Goal: Task Accomplishment & Management: Manage account settings

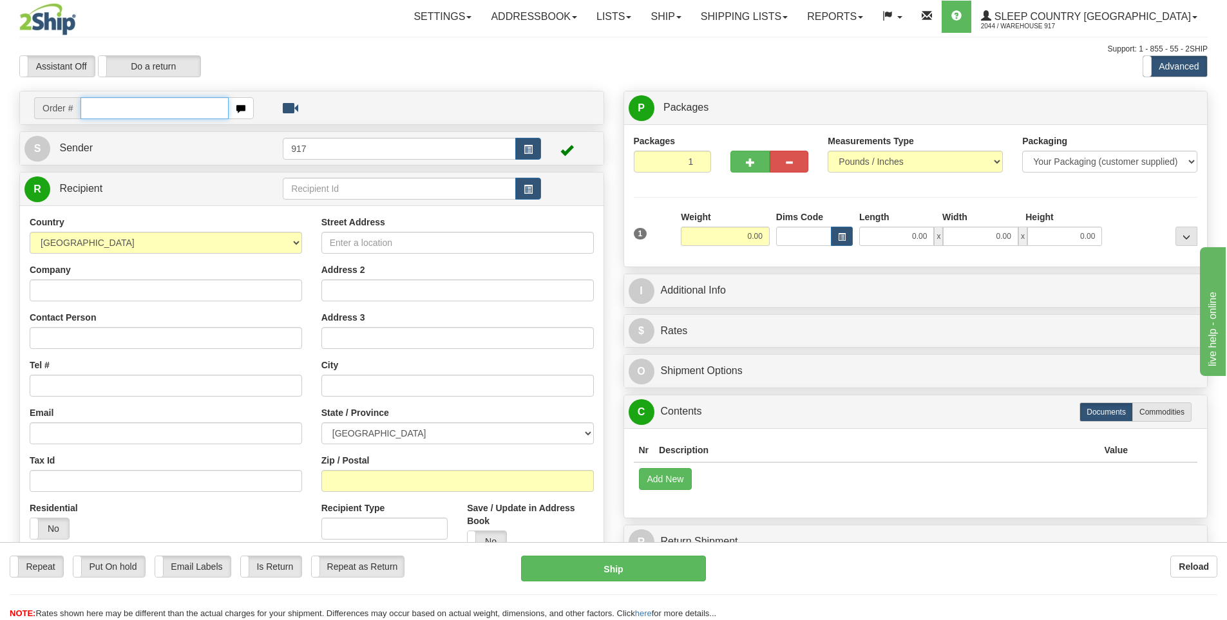
click at [140, 104] on input "text" at bounding box center [154, 108] width 148 height 22
click at [197, 106] on input "text" at bounding box center [154, 108] width 148 height 22
type input "9000I100051"
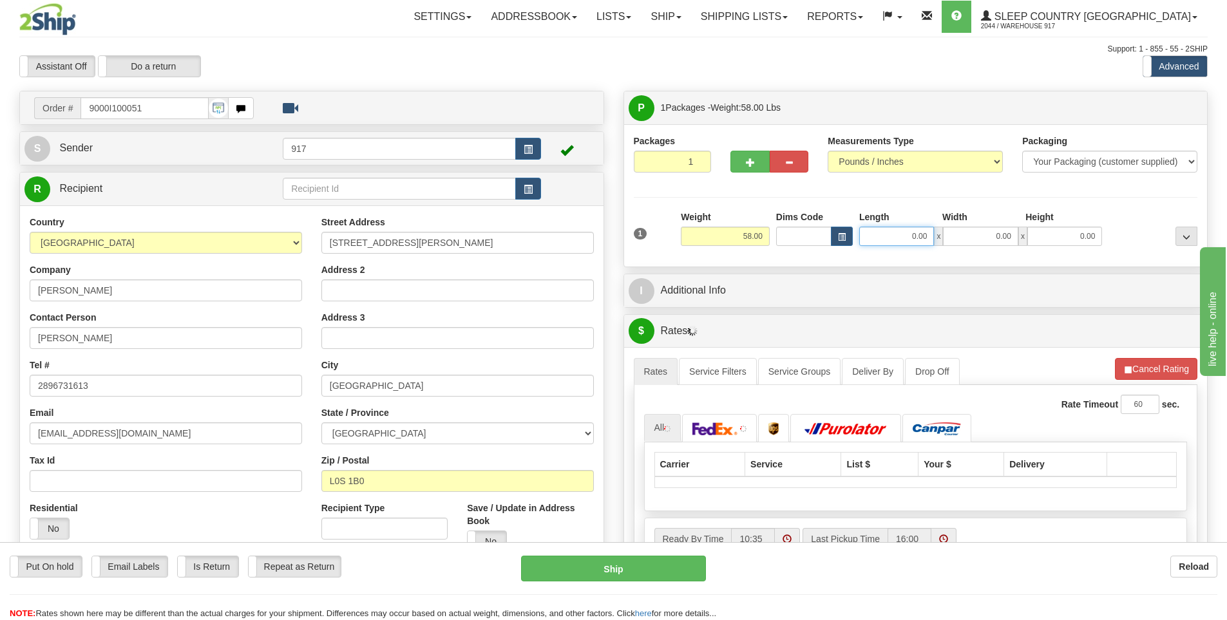
click at [912, 237] on input "0.00" at bounding box center [896, 236] width 75 height 19
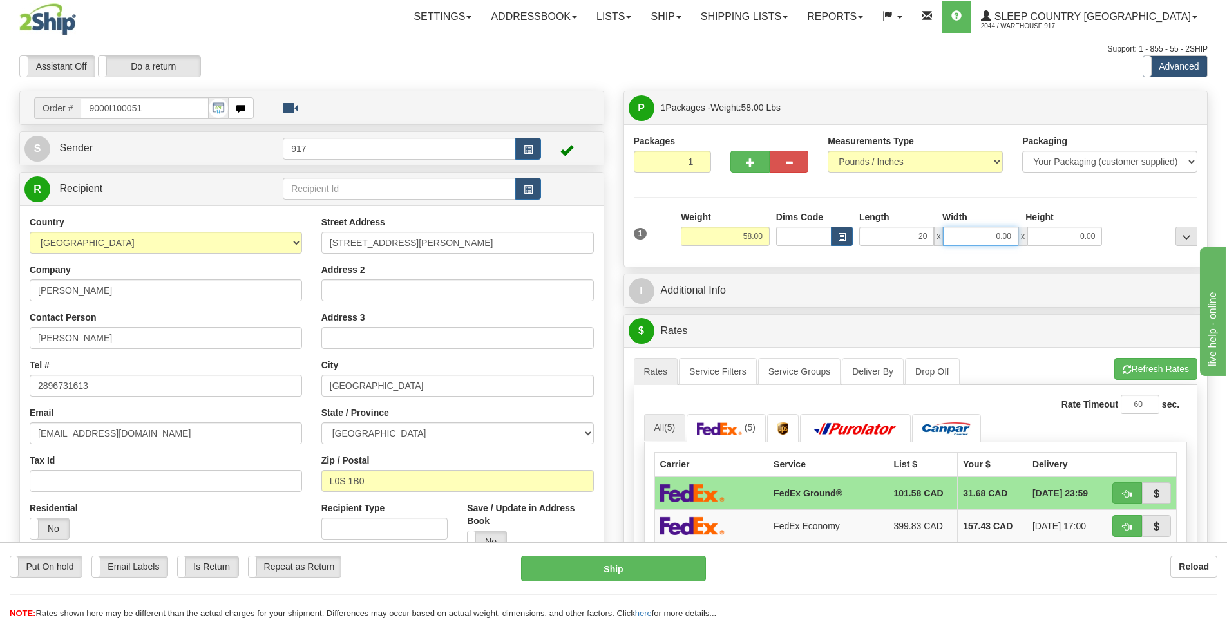
type input "20.00"
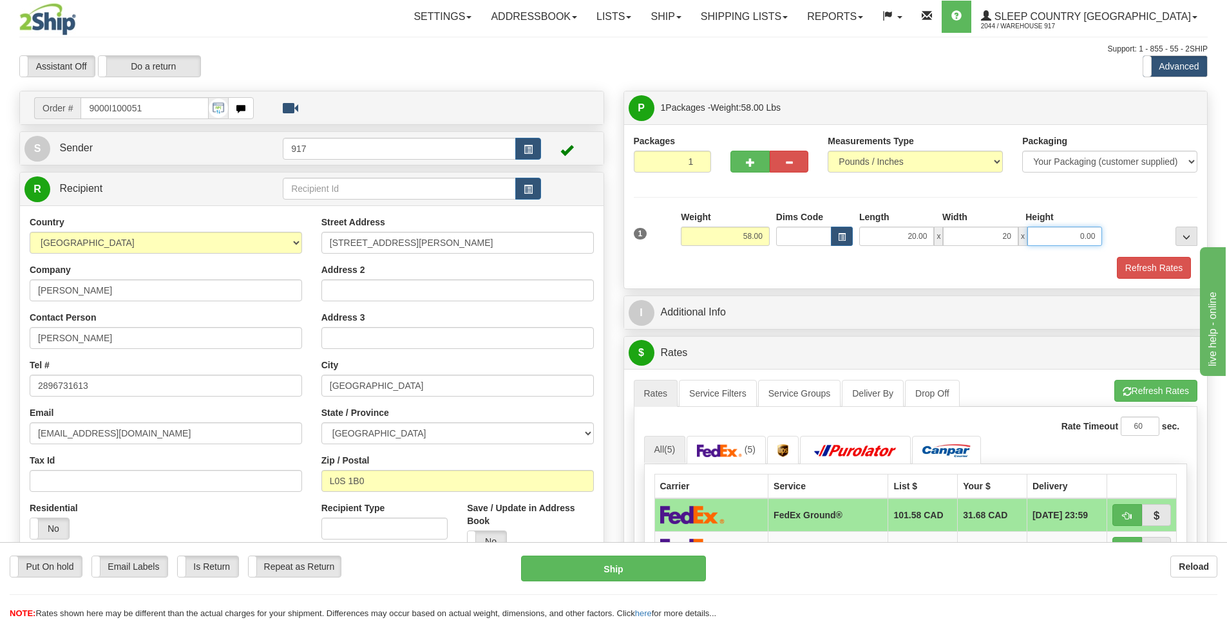
type input "20.00"
type input "40.00"
click at [1167, 261] on button "Refresh Rates" at bounding box center [1153, 268] width 74 height 22
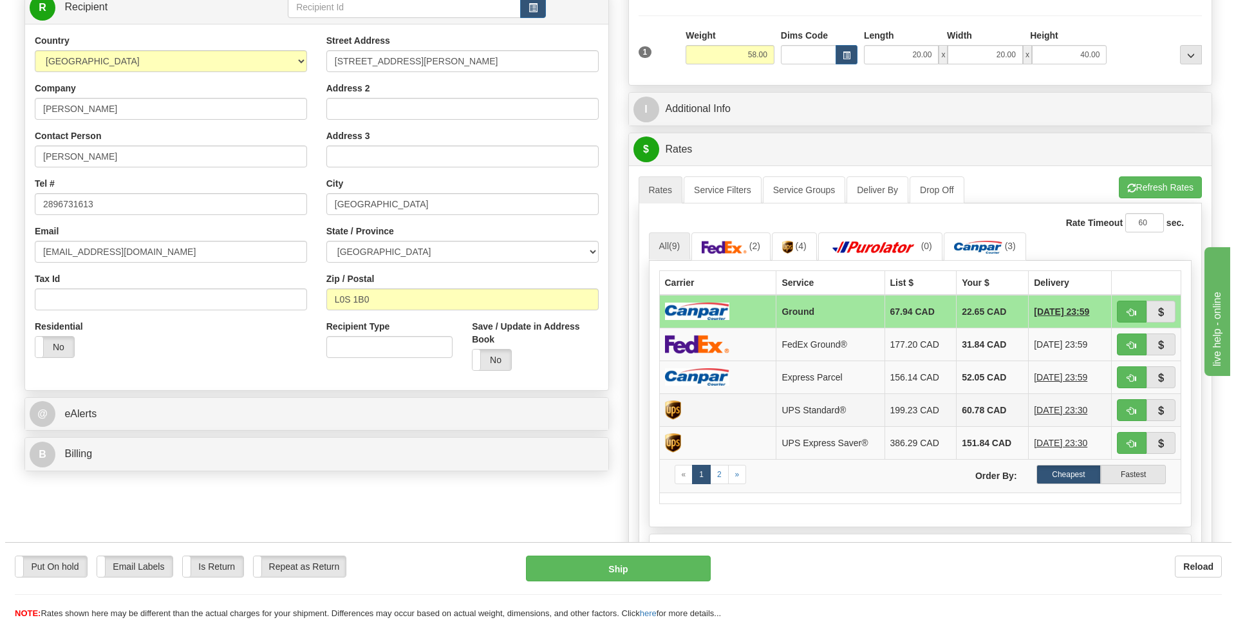
scroll to position [193, 0]
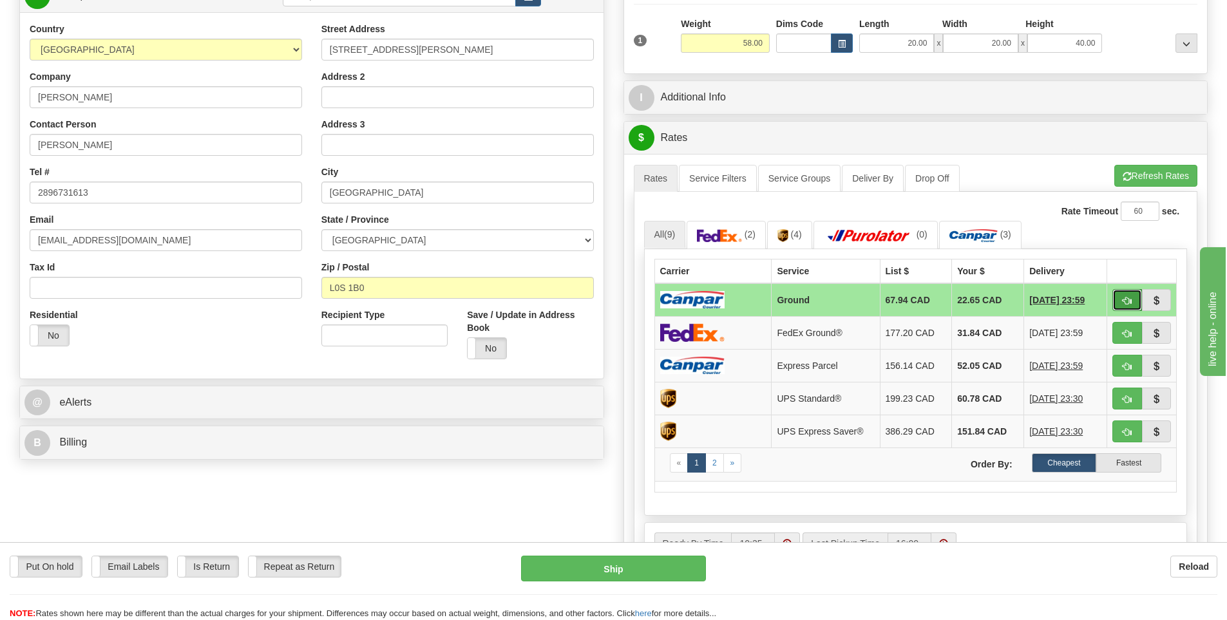
click at [1129, 304] on span "button" at bounding box center [1126, 301] width 9 height 8
type input "1"
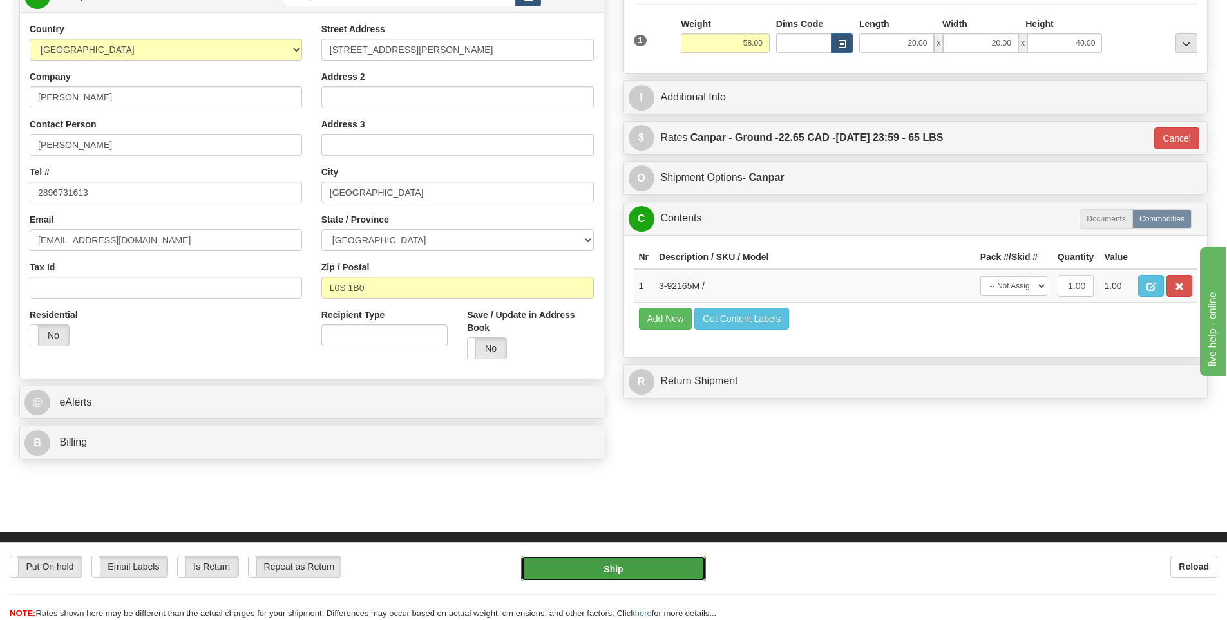
click at [625, 568] on button "Ship" at bounding box center [613, 569] width 185 height 26
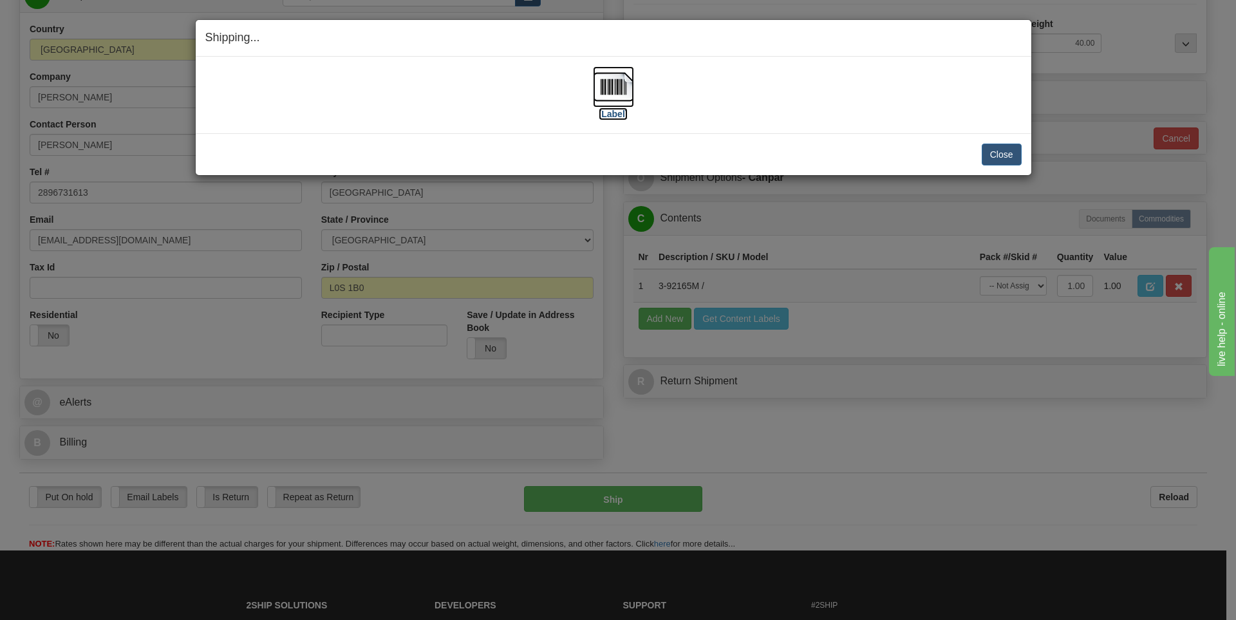
click at [612, 120] on label "[Label]" at bounding box center [614, 114] width 30 height 13
click at [1006, 160] on button "Close" at bounding box center [1002, 155] width 40 height 22
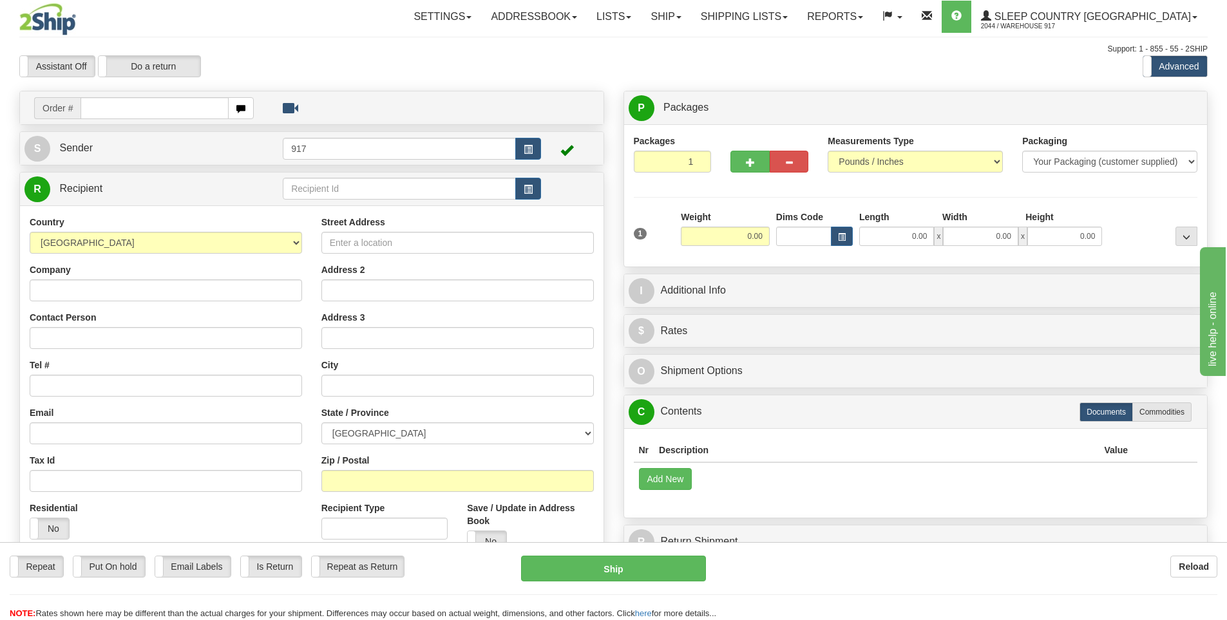
click at [186, 109] on input "text" at bounding box center [154, 108] width 148 height 22
type input "9000I100920"
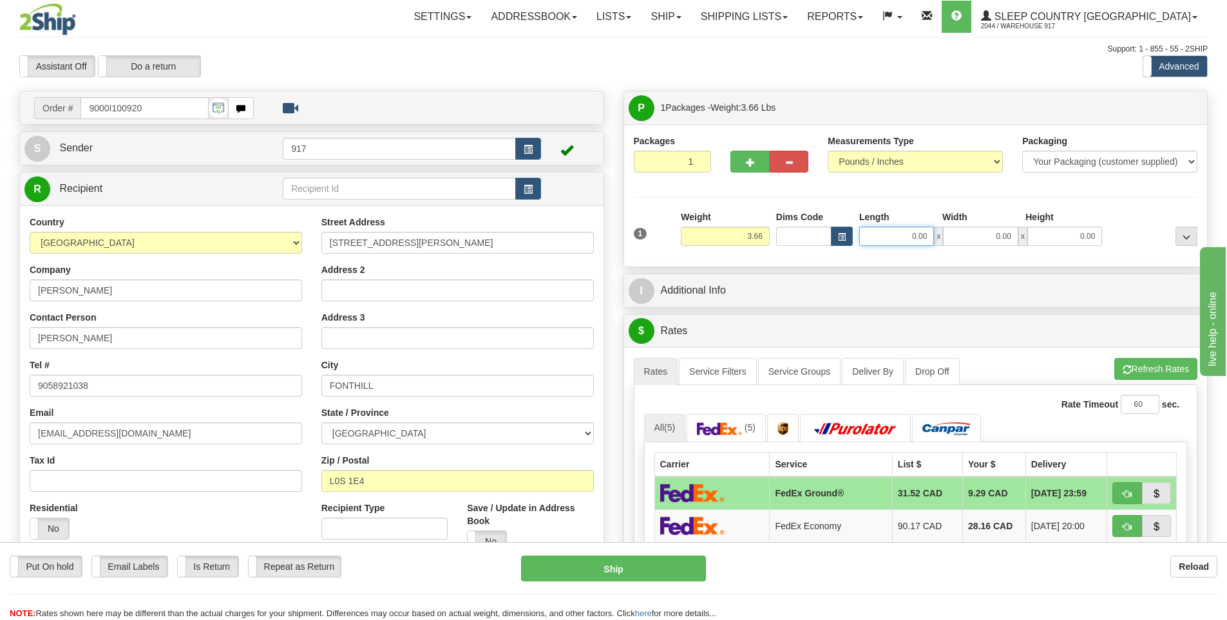
click at [898, 241] on input "0.00" at bounding box center [896, 236] width 75 height 19
type input "7.00"
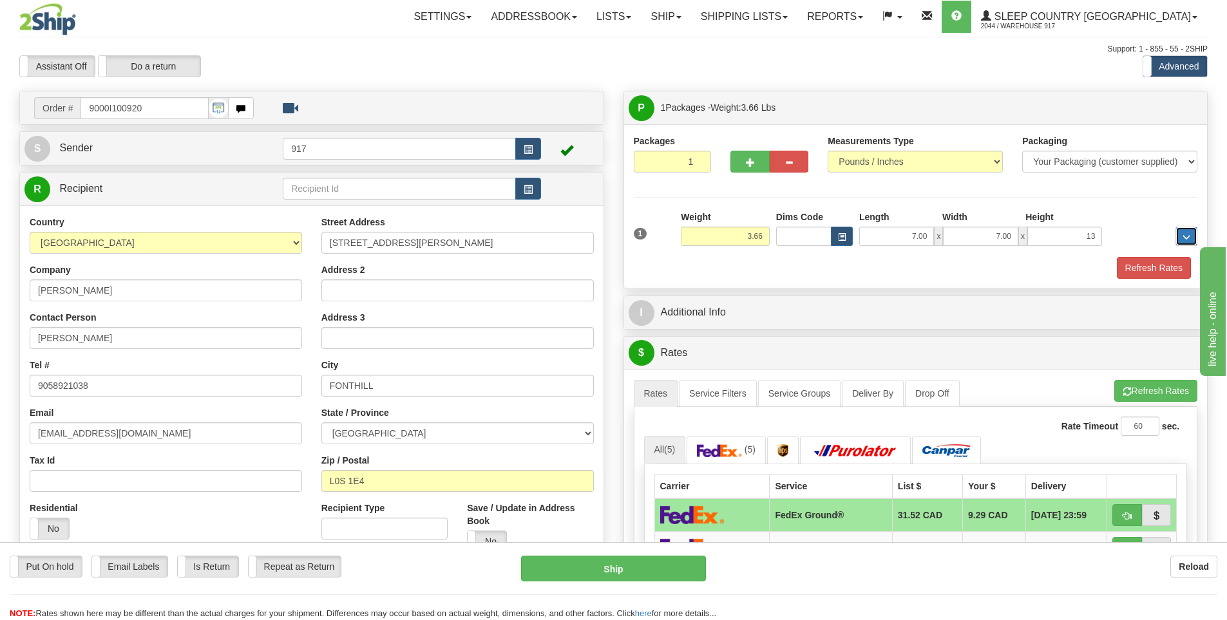
type input "13.00"
click at [1156, 268] on button "Refresh Rates" at bounding box center [1153, 268] width 74 height 22
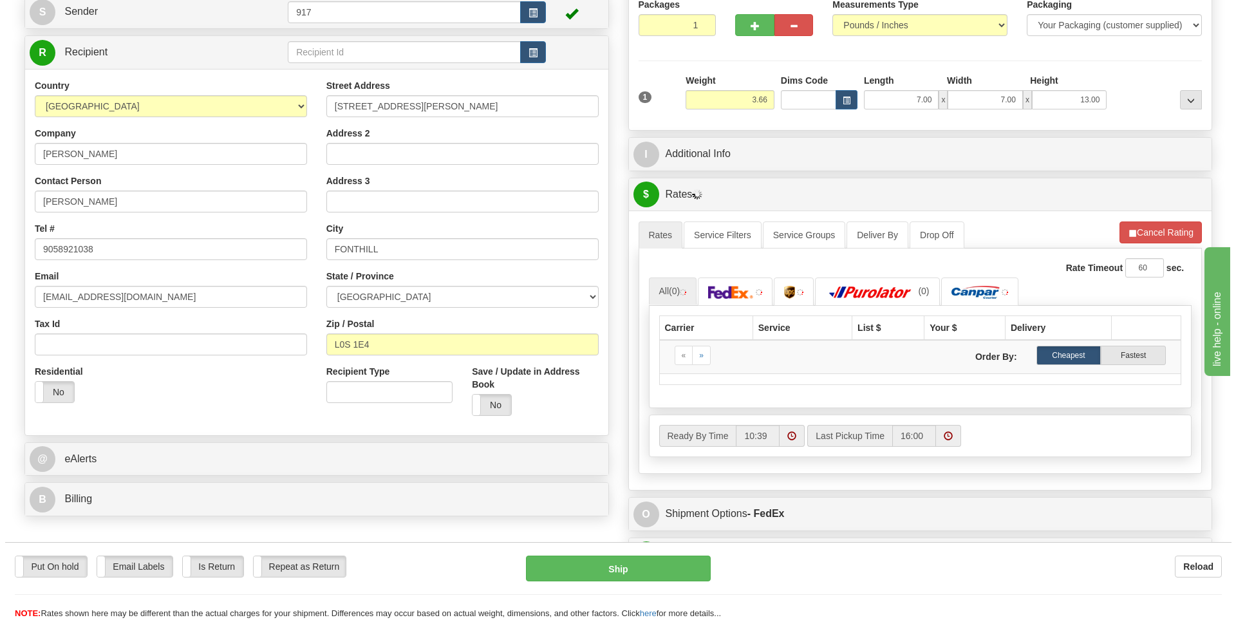
scroll to position [322, 0]
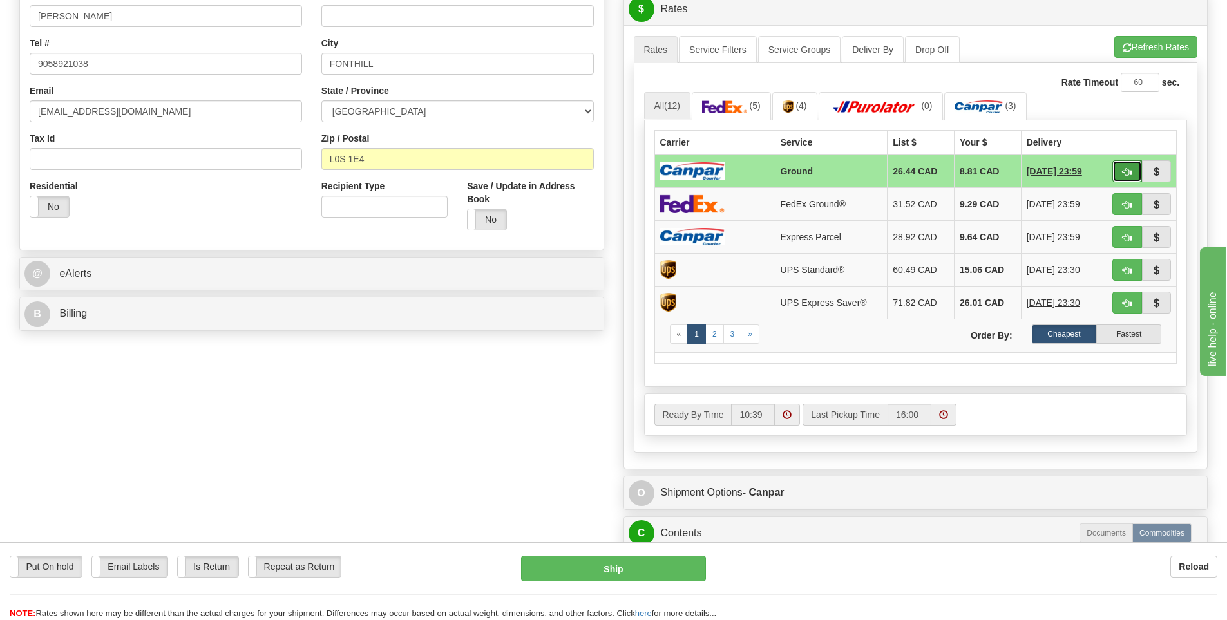
click at [1124, 174] on span "button" at bounding box center [1126, 172] width 9 height 8
type input "1"
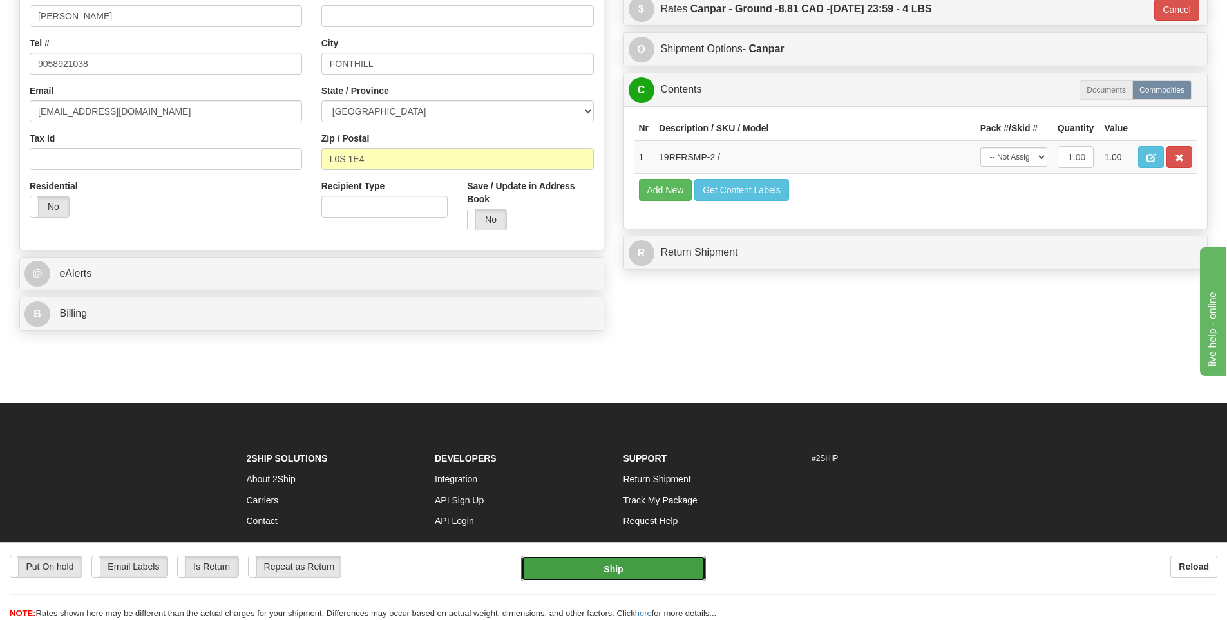
click at [656, 570] on button "Ship" at bounding box center [613, 569] width 185 height 26
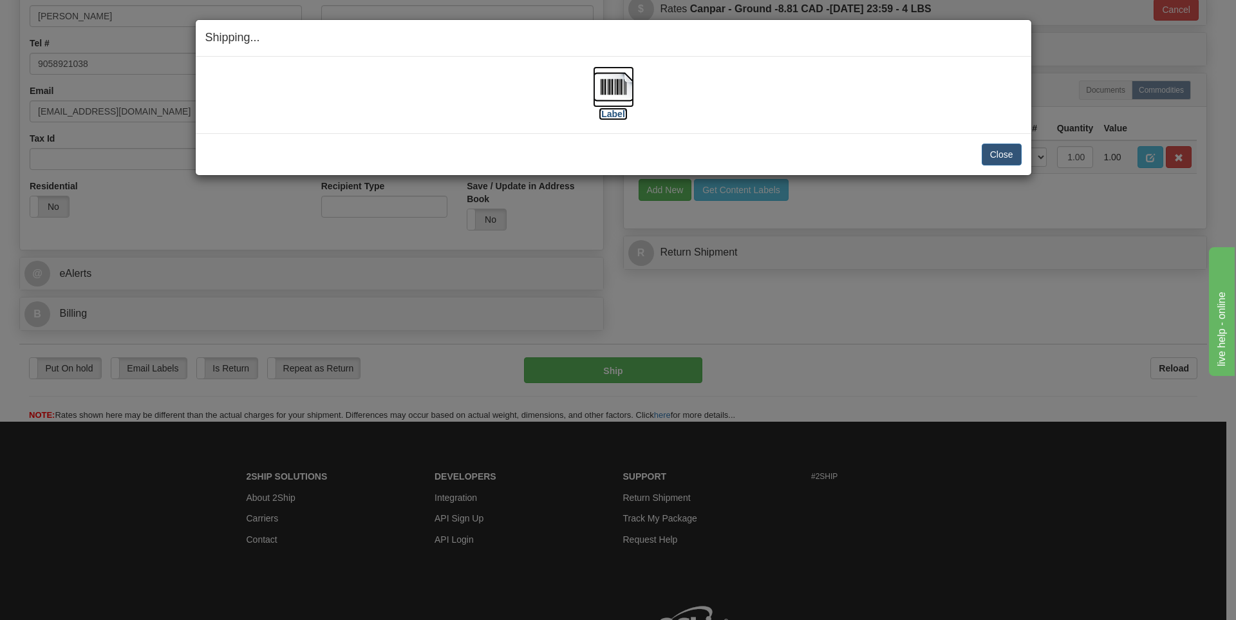
click at [617, 109] on label "[Label]" at bounding box center [614, 114] width 30 height 13
click at [725, 130] on div "[Label] IMPORTANT NOTICE Embassy / Consulate / Government Building / Hospital C…" at bounding box center [614, 95] width 836 height 77
click at [1002, 156] on button "Close" at bounding box center [1002, 155] width 40 height 22
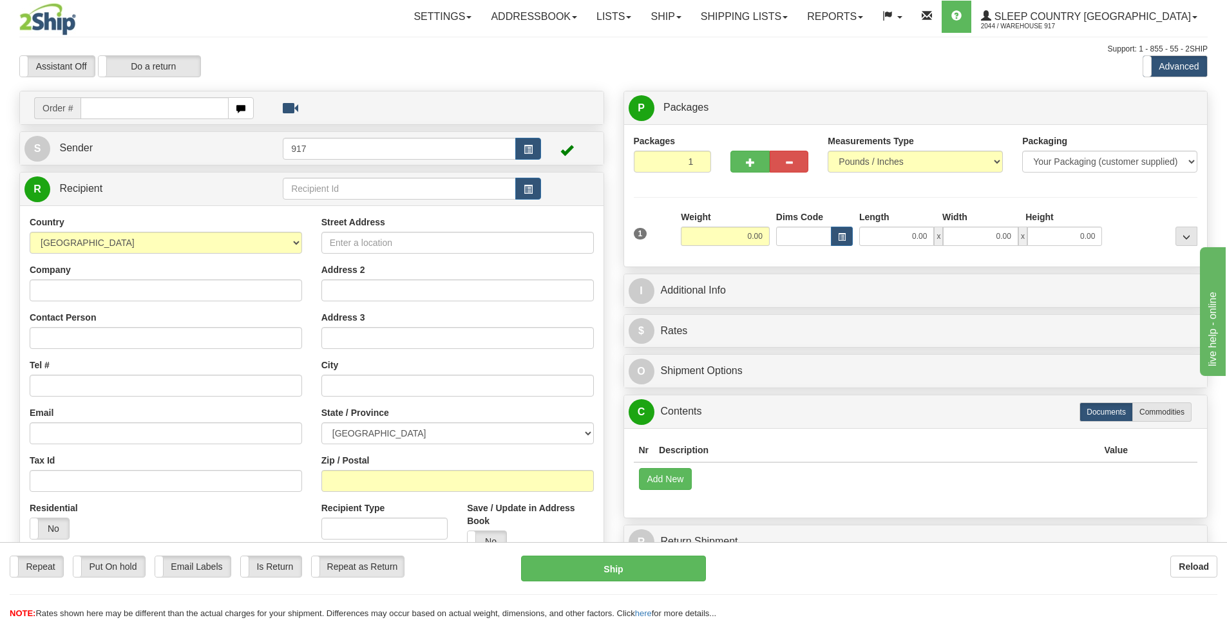
click at [160, 106] on input "text" at bounding box center [154, 108] width 148 height 22
type input "9000I100942"
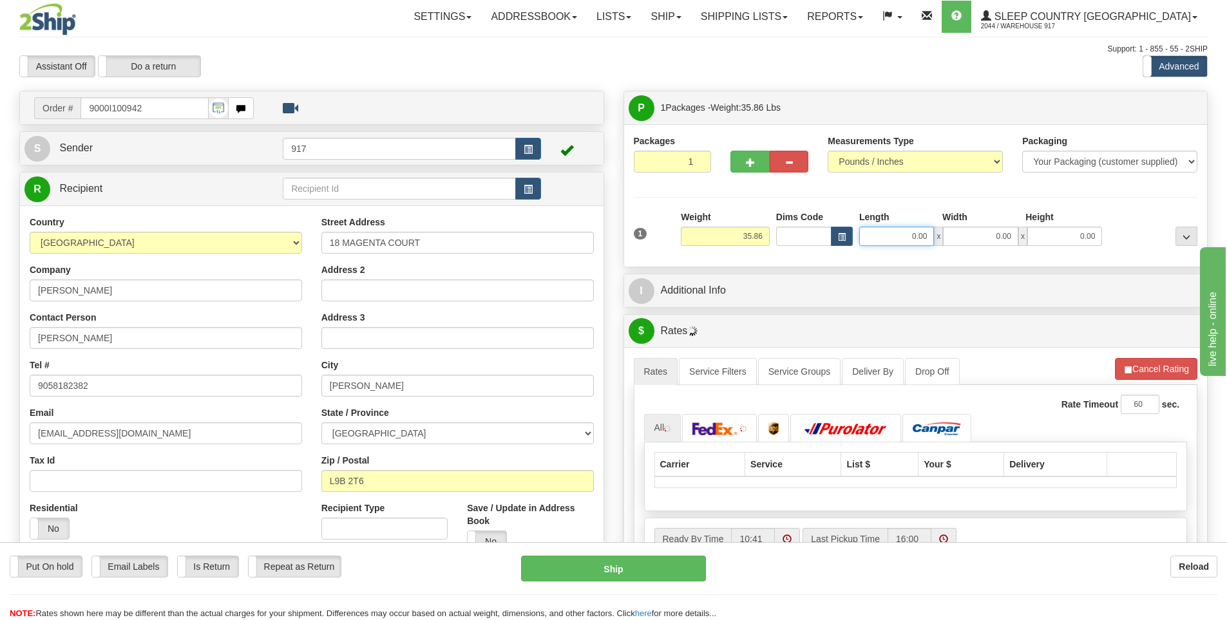
drag, startPoint x: 918, startPoint y: 235, endPoint x: 921, endPoint y: 243, distance: 8.6
click at [918, 236] on input "0.00" at bounding box center [896, 236] width 75 height 19
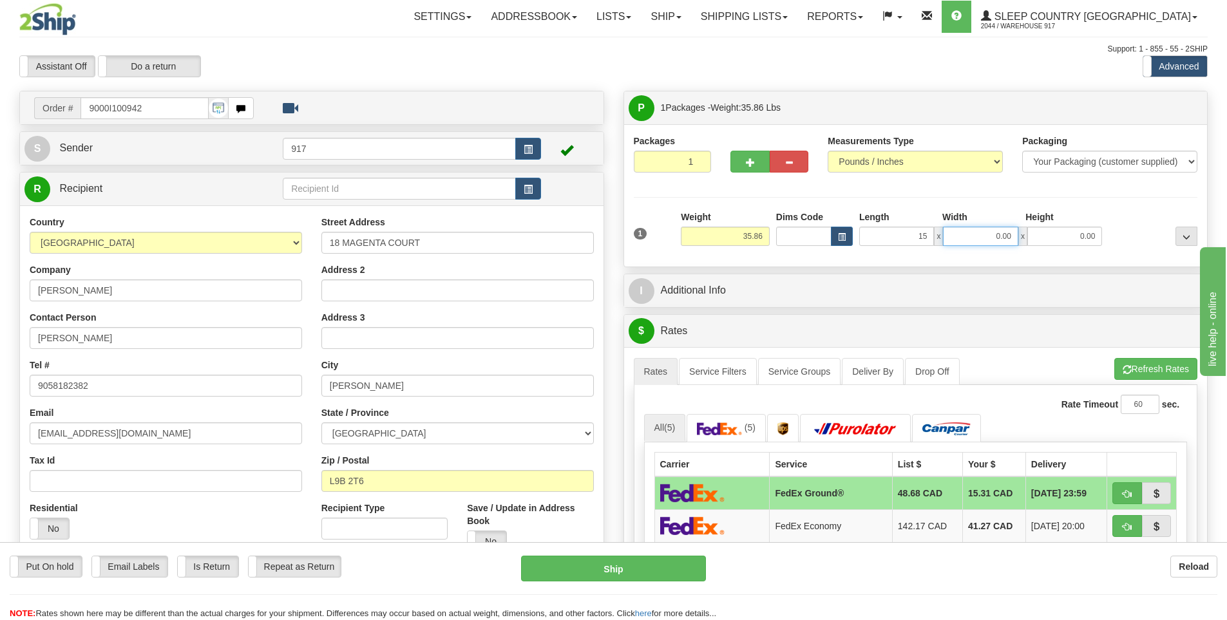
type input "15.00"
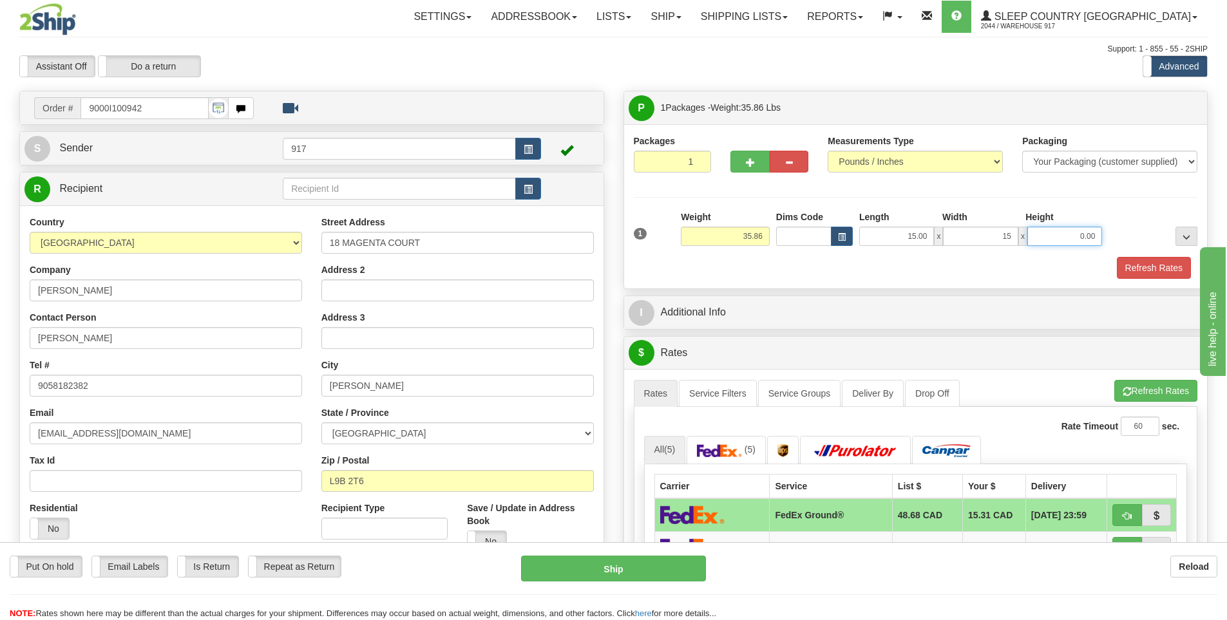
type input "15.00"
type input "42.00"
click at [1168, 270] on button "Refresh Rates" at bounding box center [1153, 268] width 74 height 22
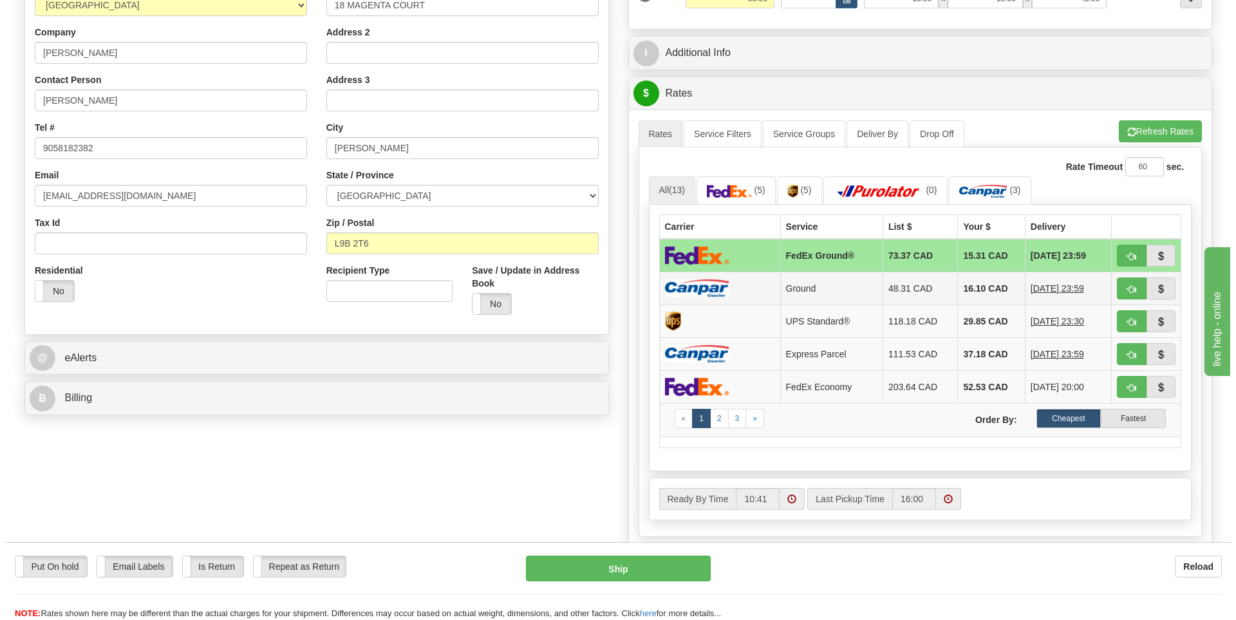
scroll to position [258, 0]
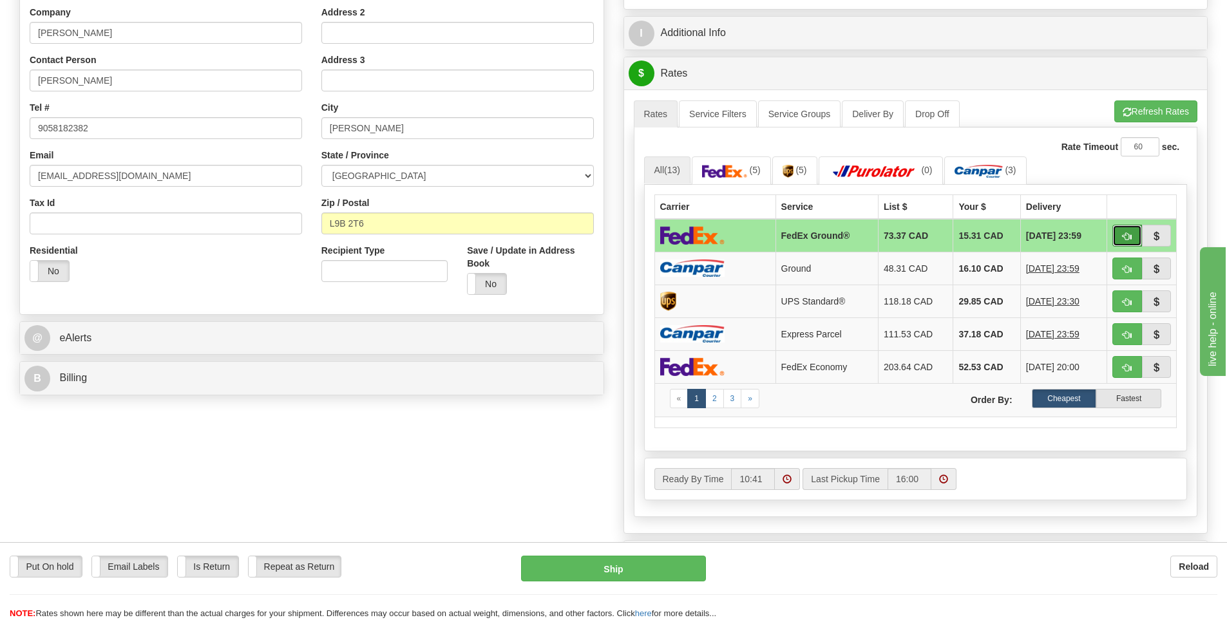
click at [1120, 236] on button "button" at bounding box center [1127, 236] width 30 height 22
type input "92"
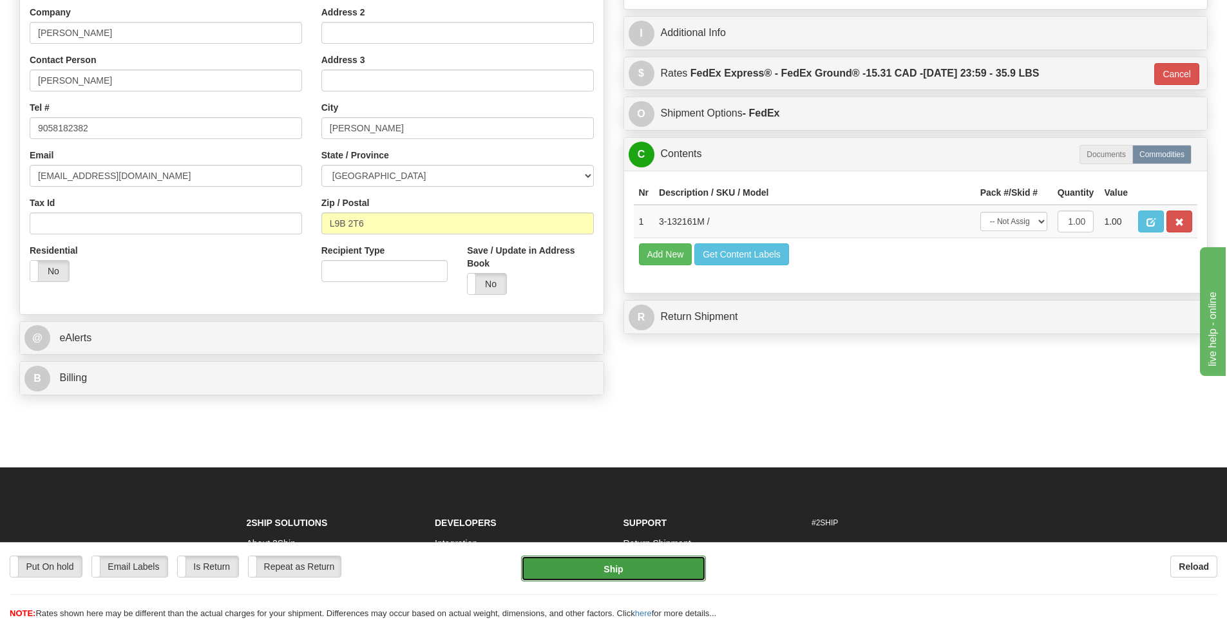
click at [636, 565] on button "Ship" at bounding box center [613, 569] width 185 height 26
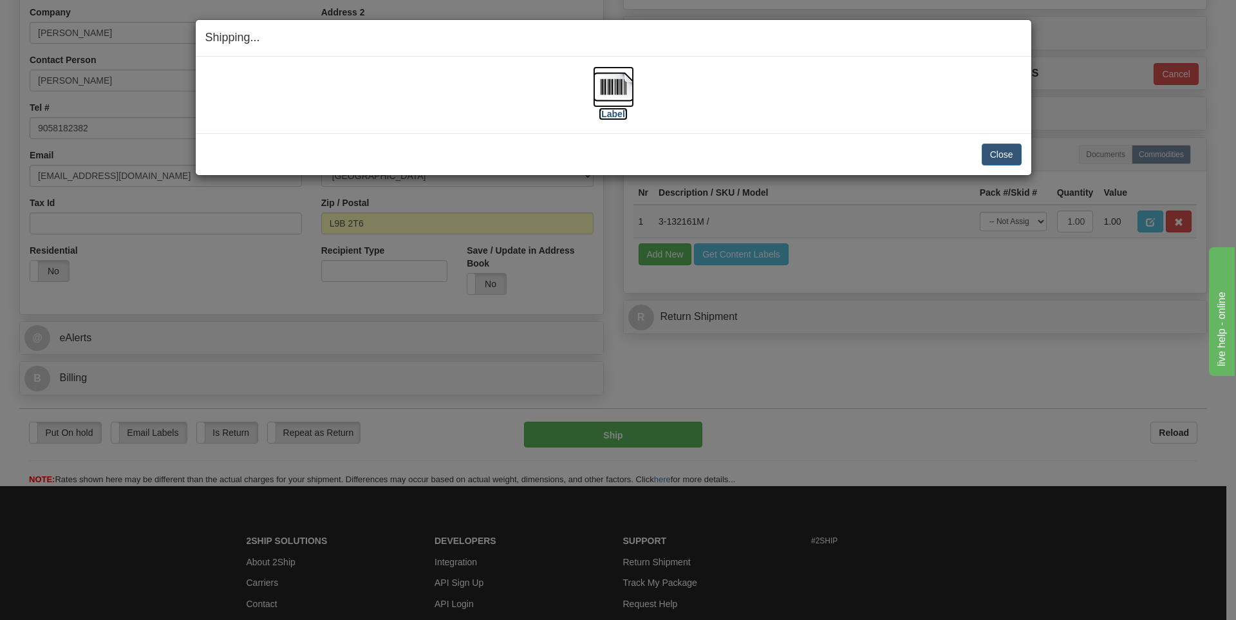
click at [621, 88] on img at bounding box center [613, 86] width 41 height 41
click at [809, 158] on div "Close Cancel" at bounding box center [613, 155] width 816 height 22
click at [1012, 153] on button "Close" at bounding box center [1002, 155] width 40 height 22
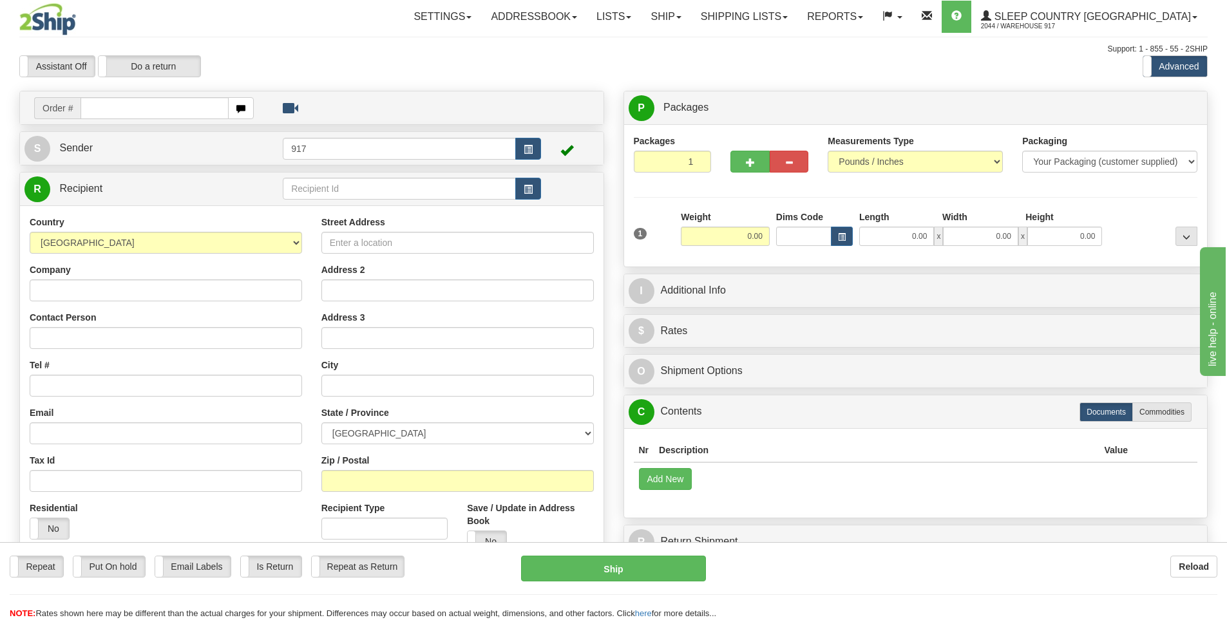
click at [148, 109] on input "text" at bounding box center [154, 108] width 148 height 22
type input "9000I100964"
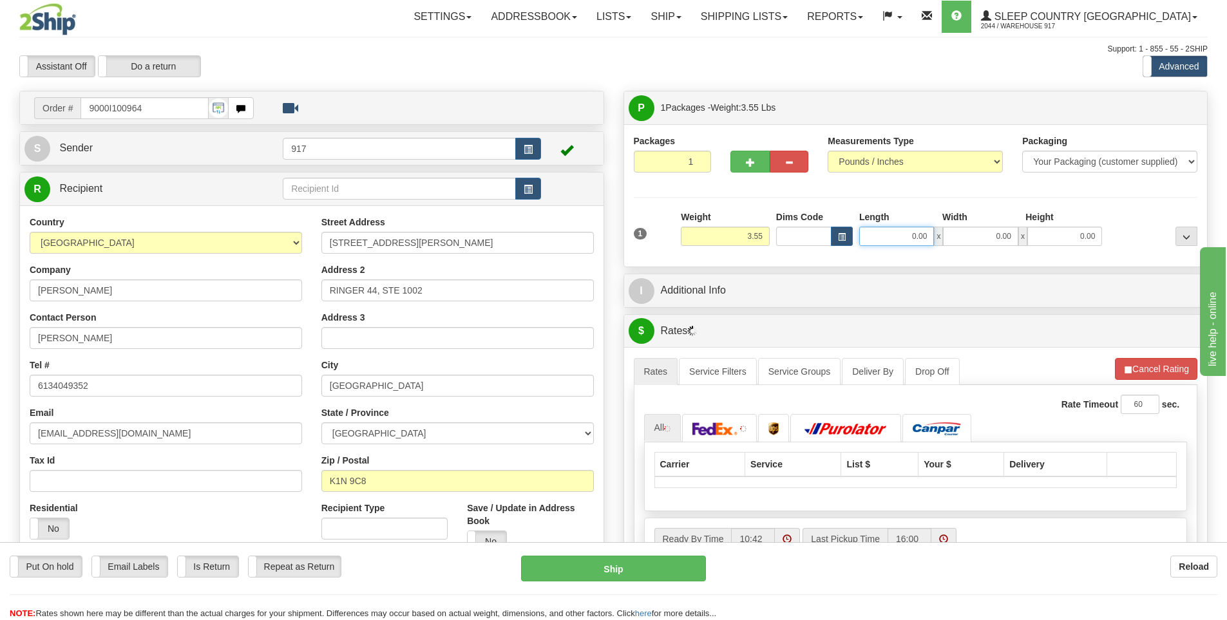
click at [903, 245] on input "0.00" at bounding box center [896, 236] width 75 height 19
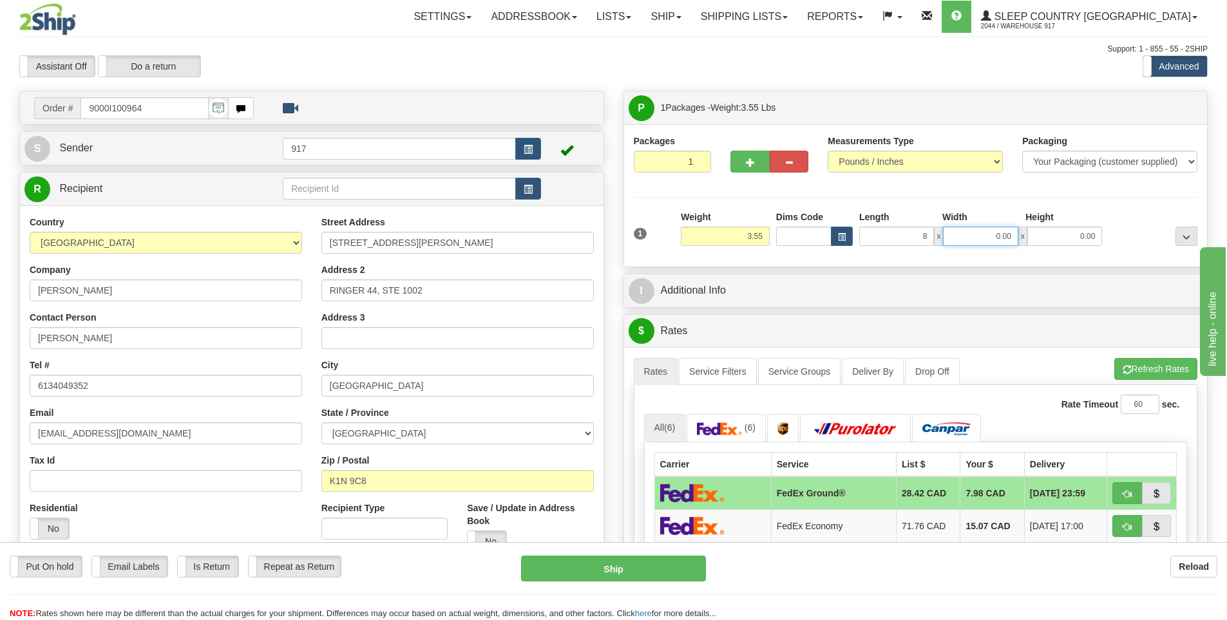
type input "8.00"
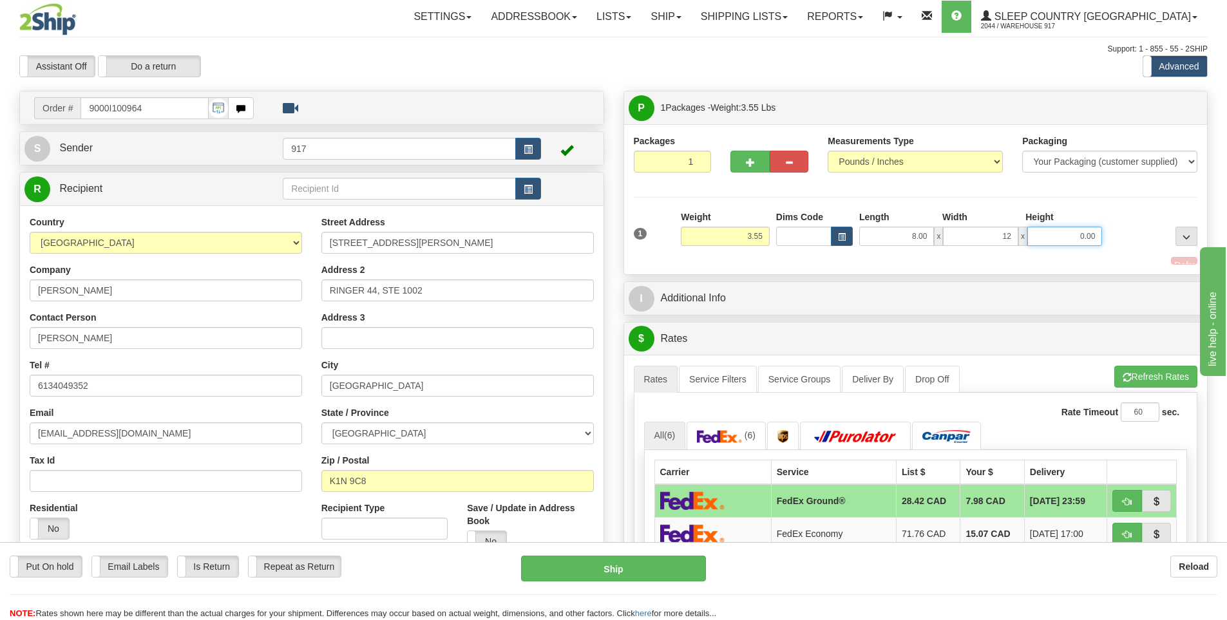
type input "12.00"
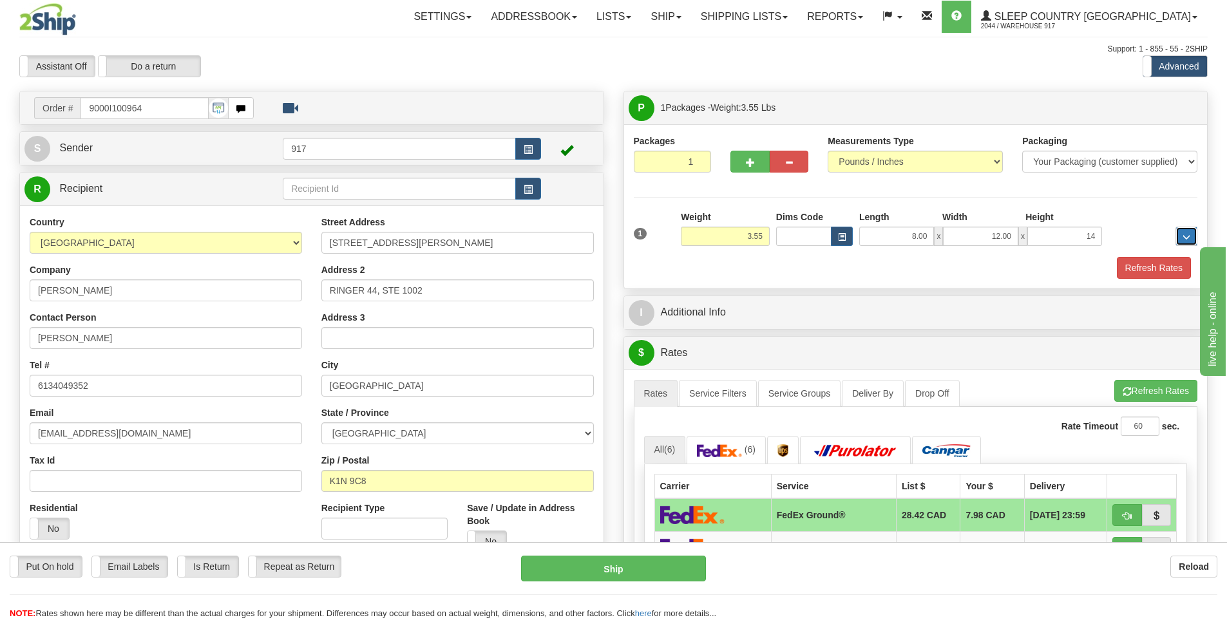
type input "14.00"
click at [1127, 266] on button "Refresh Rates" at bounding box center [1153, 268] width 74 height 22
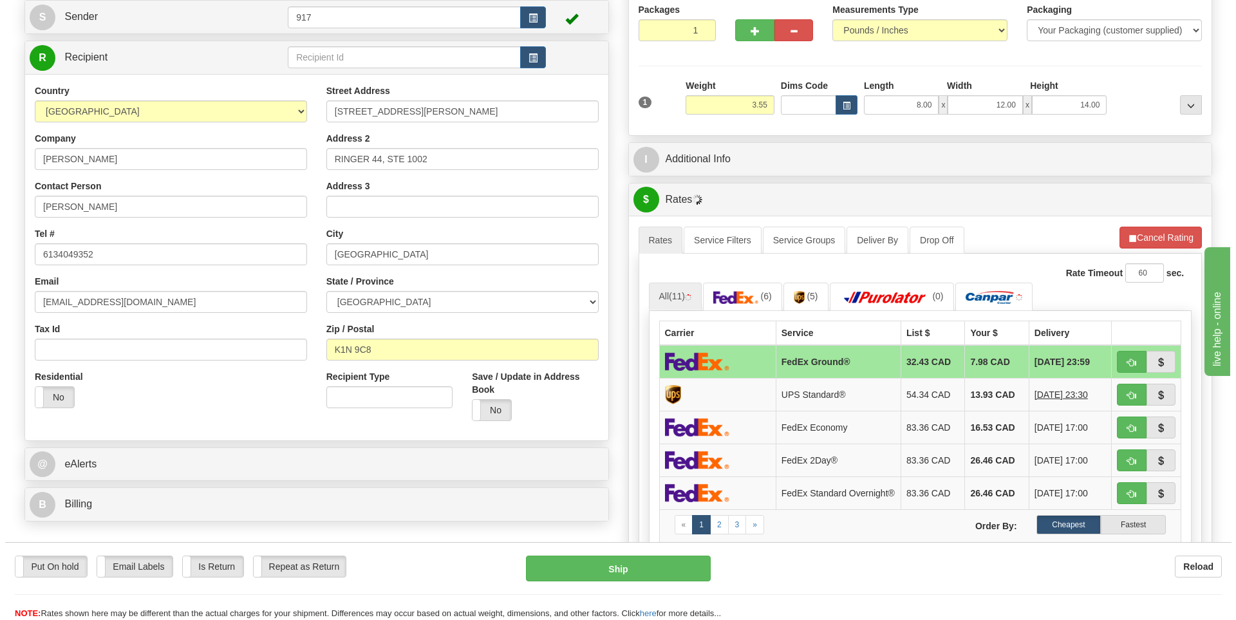
scroll to position [322, 0]
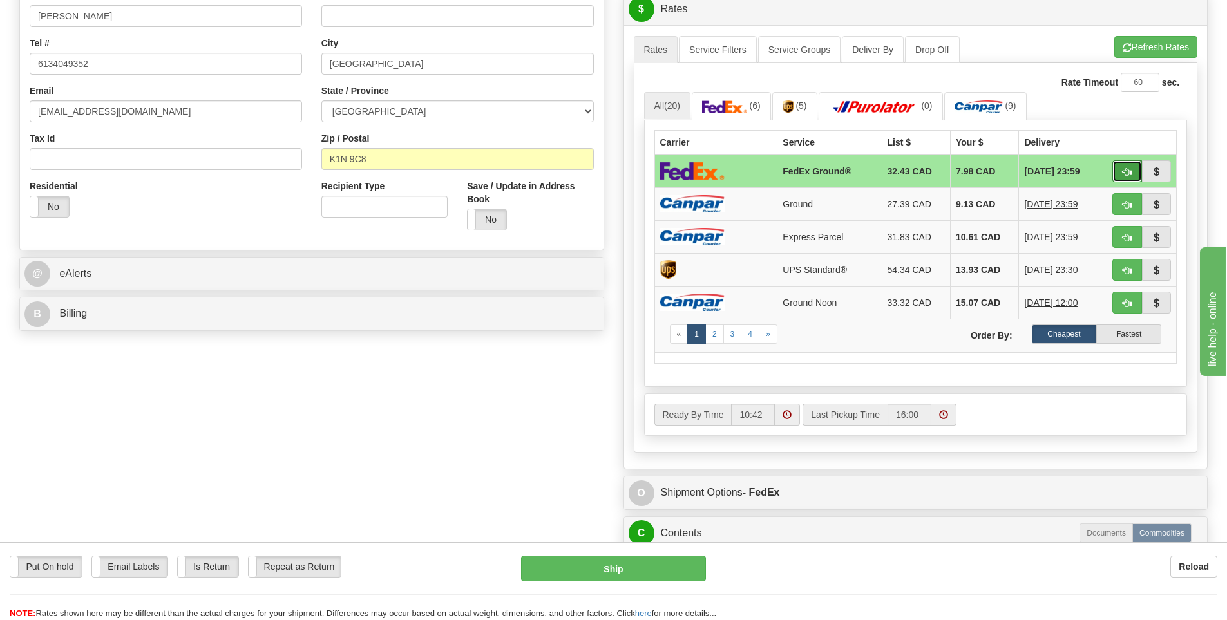
click at [1127, 176] on span "button" at bounding box center [1126, 172] width 9 height 8
type input "92"
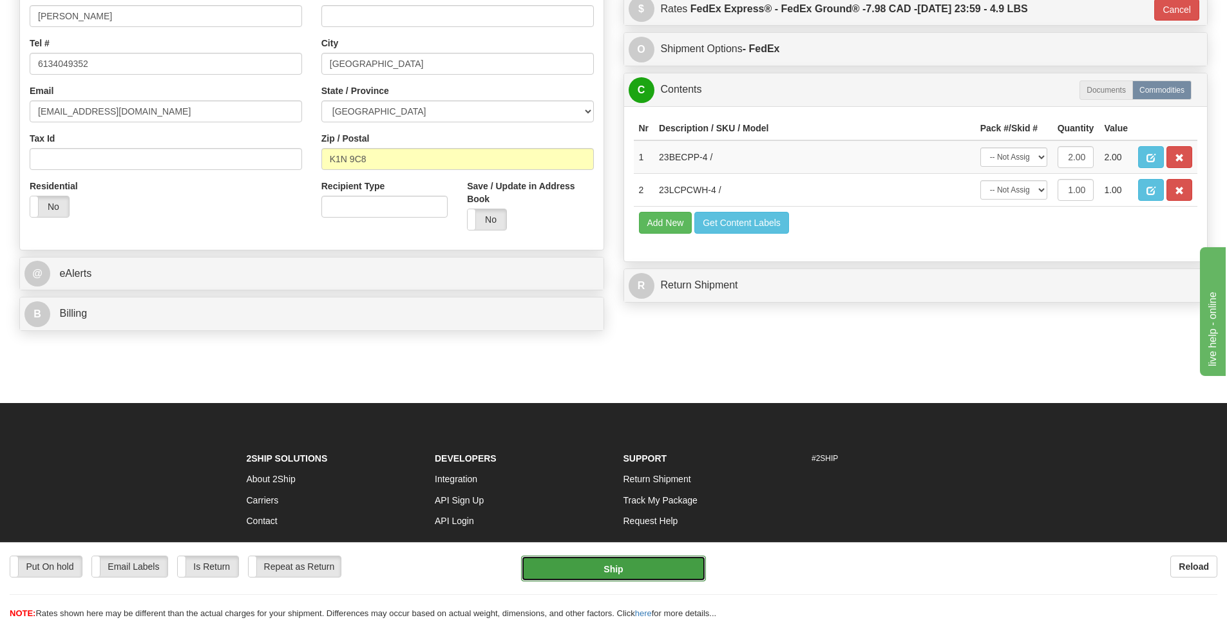
click at [678, 563] on button "Ship" at bounding box center [613, 569] width 185 height 26
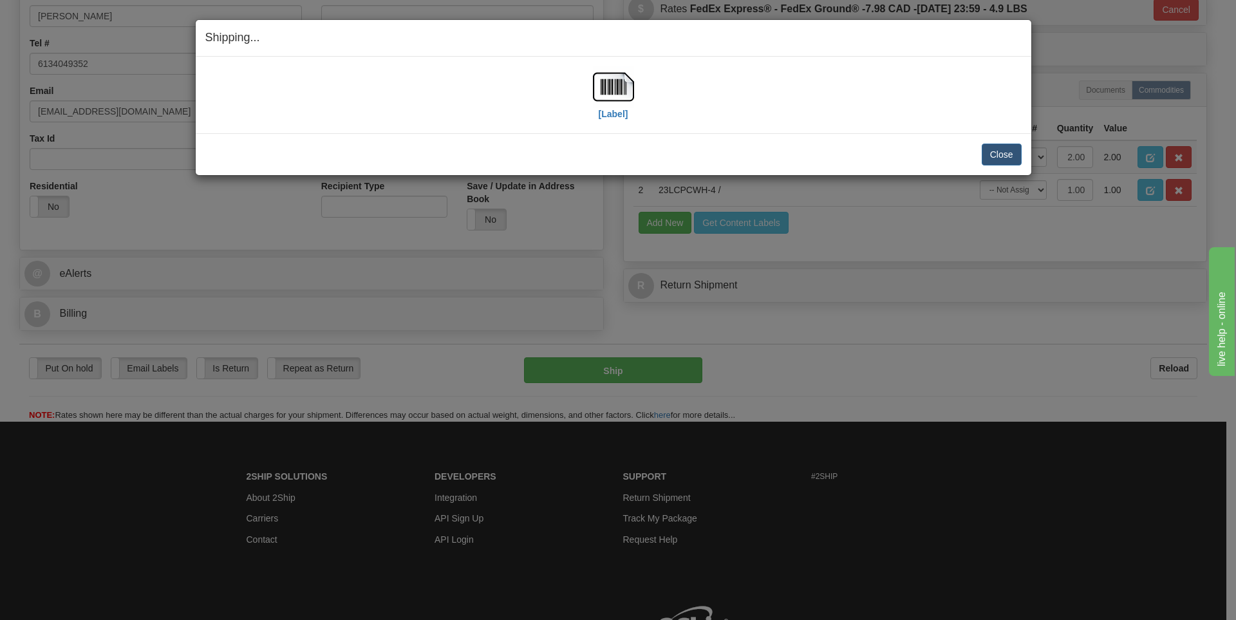
click at [615, 122] on div "[Label]" at bounding box center [613, 94] width 41 height 57
click at [614, 116] on label "[Label]" at bounding box center [614, 114] width 30 height 13
click at [892, 160] on div "Close Cancel" at bounding box center [613, 155] width 816 height 22
click at [994, 155] on button "Close" at bounding box center [1002, 155] width 40 height 22
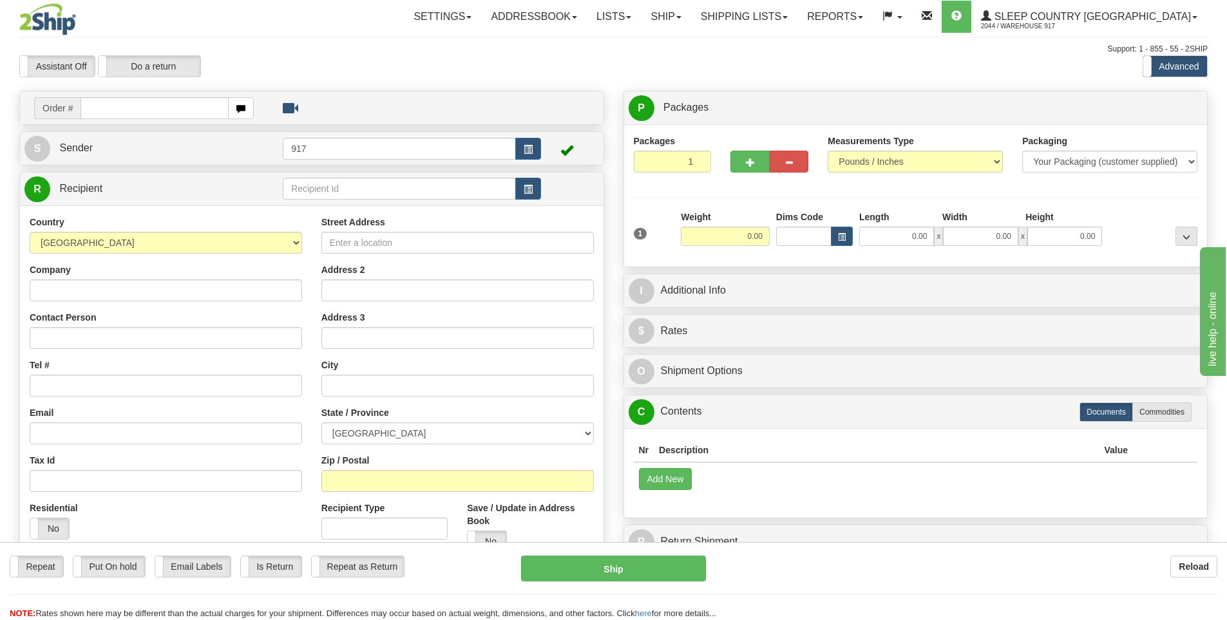
click at [205, 107] on input "text" at bounding box center [154, 108] width 148 height 22
type input "9000I101013"
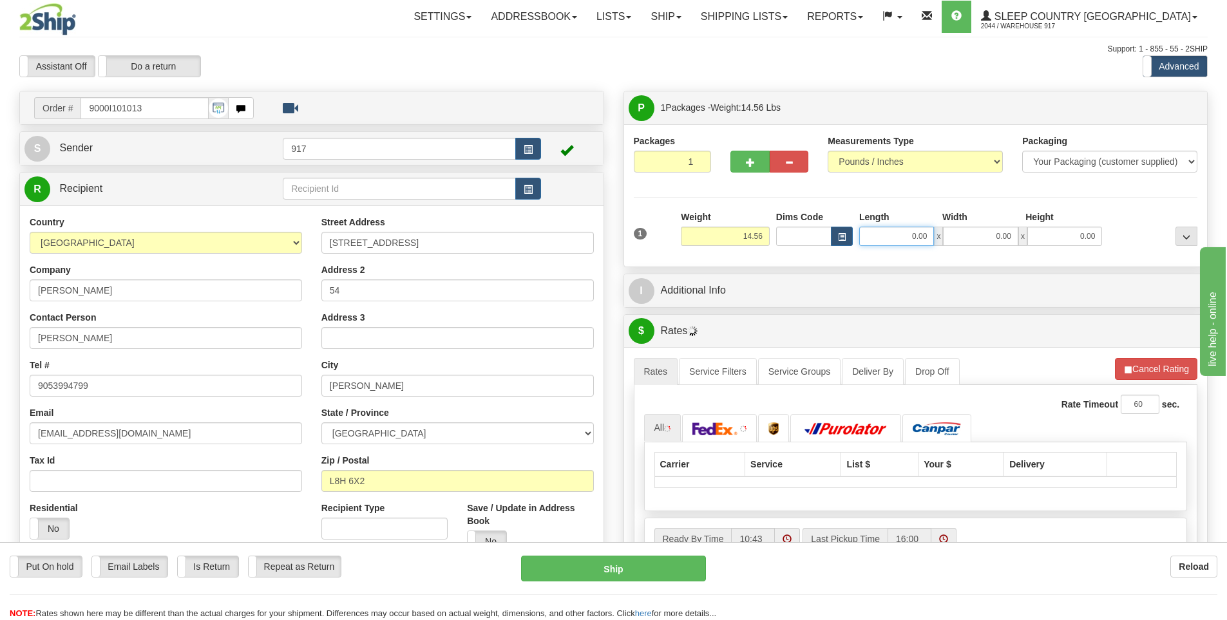
drag, startPoint x: 915, startPoint y: 238, endPoint x: 922, endPoint y: 236, distance: 7.3
click at [916, 238] on input "0.00" at bounding box center [896, 236] width 75 height 19
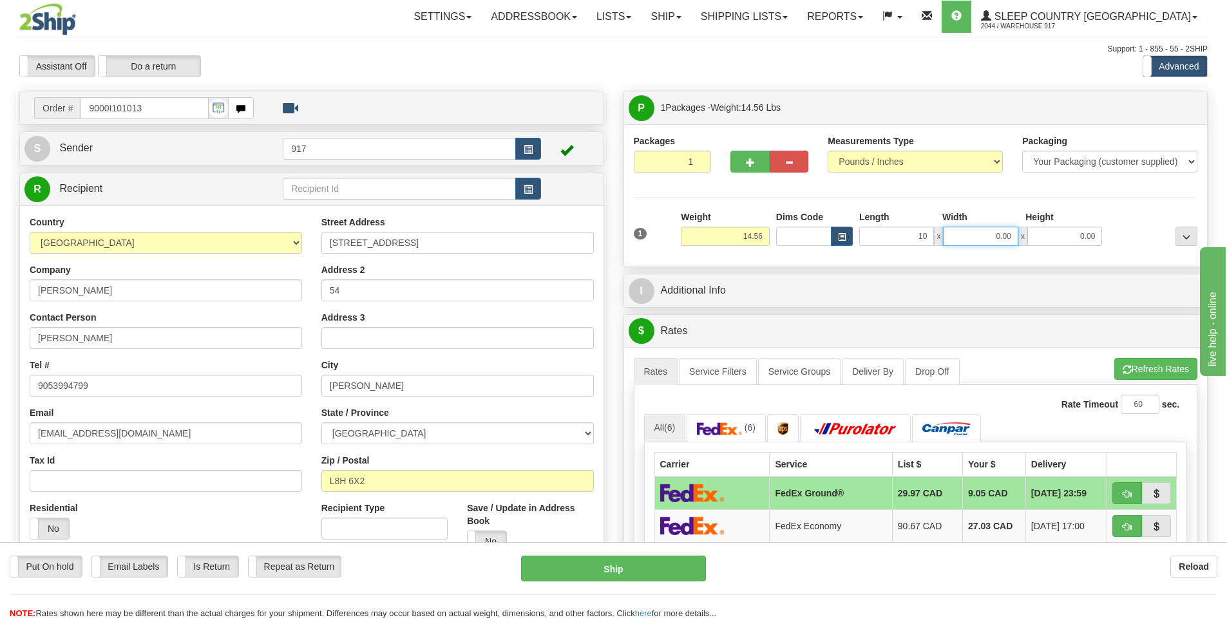
type input "10.00"
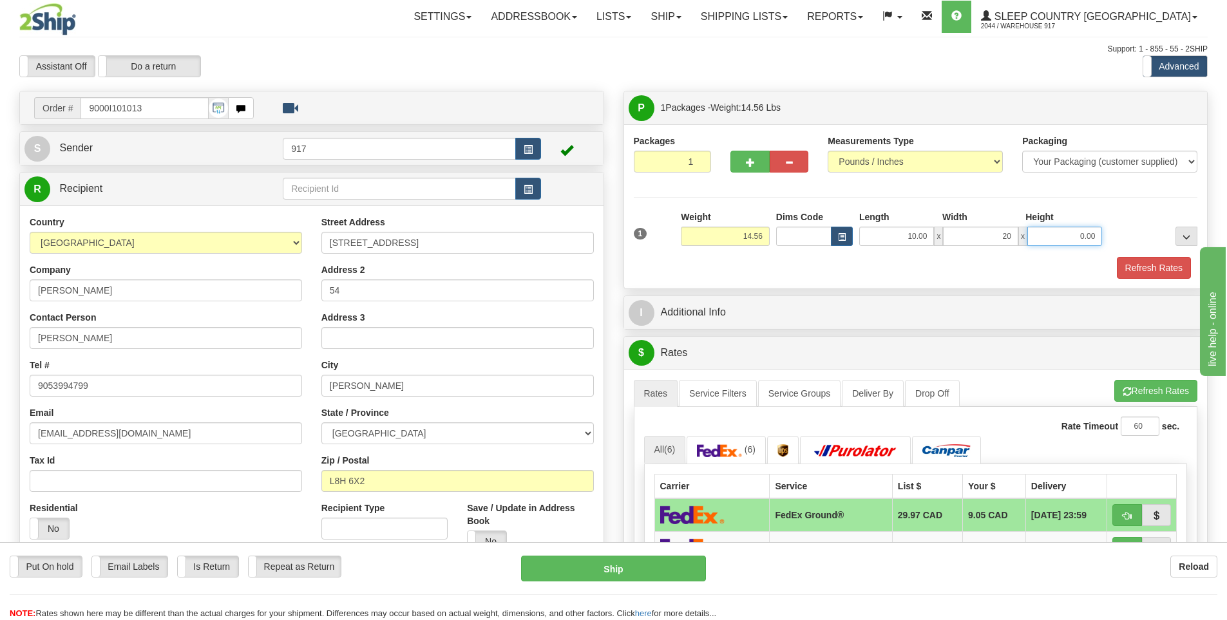
type input "20.00"
type input "16.00"
click at [1151, 270] on button "Refresh Rates" at bounding box center [1153, 268] width 74 height 22
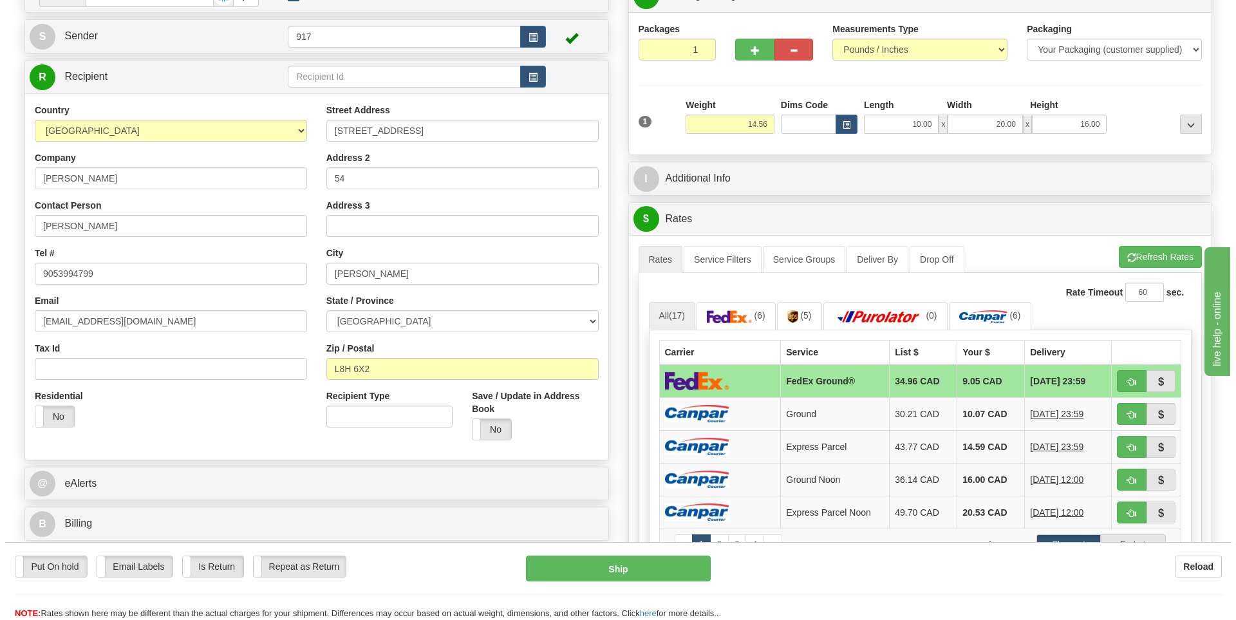
scroll to position [129, 0]
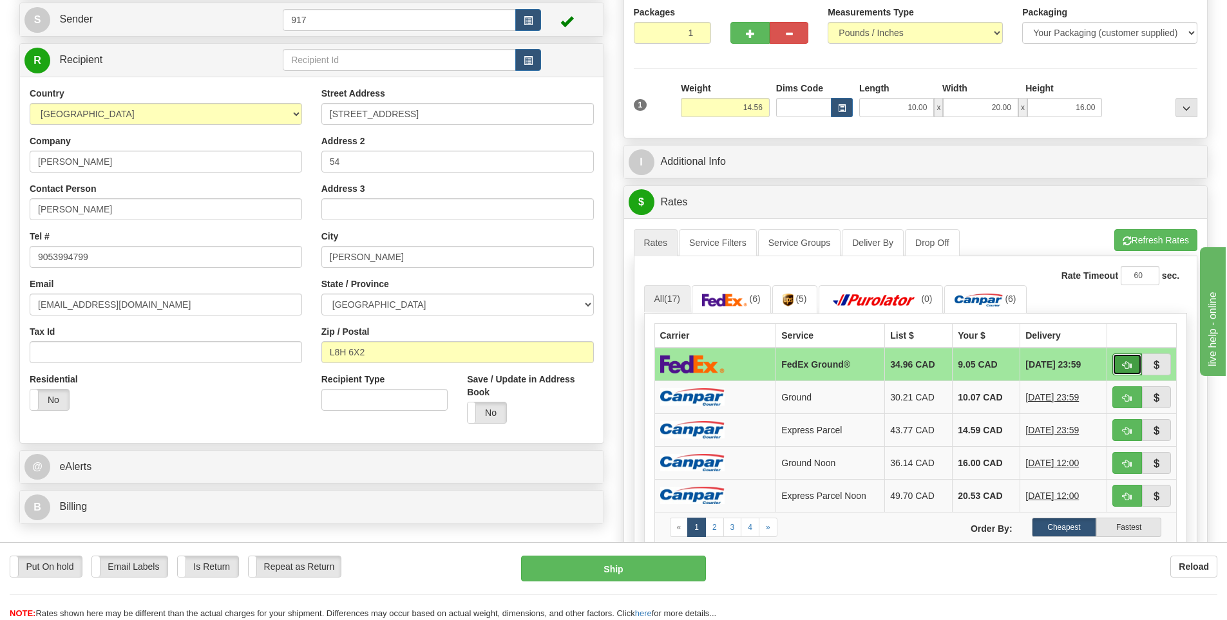
click at [1126, 363] on span "button" at bounding box center [1126, 365] width 9 height 8
type input "92"
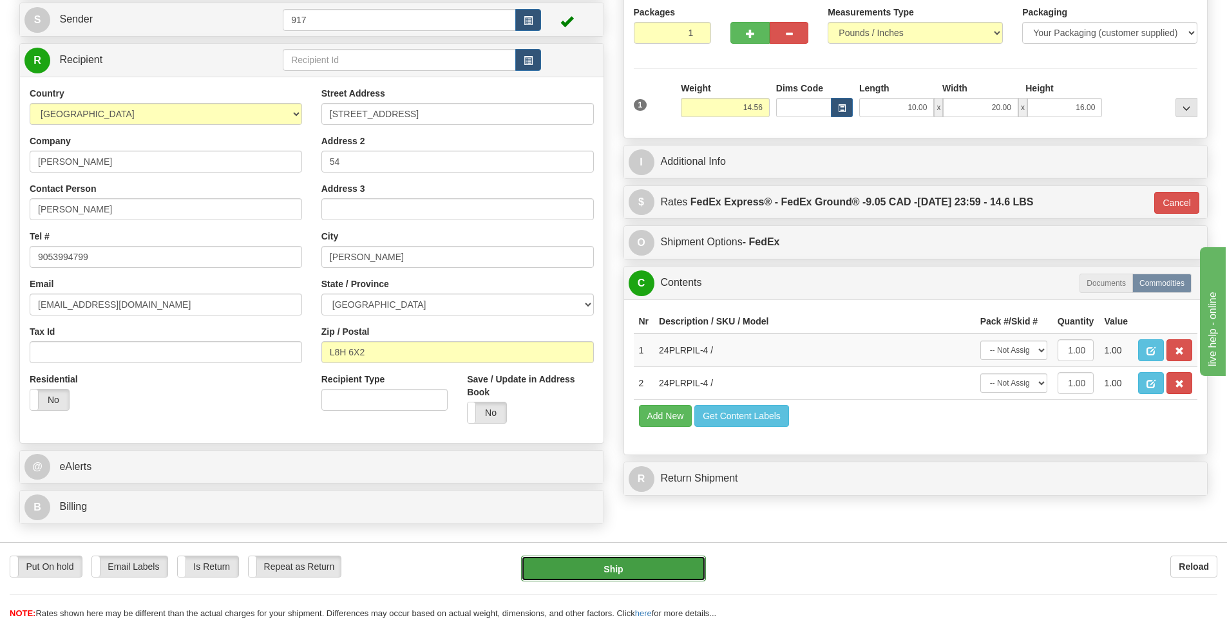
click at [646, 574] on button "Ship" at bounding box center [613, 569] width 185 height 26
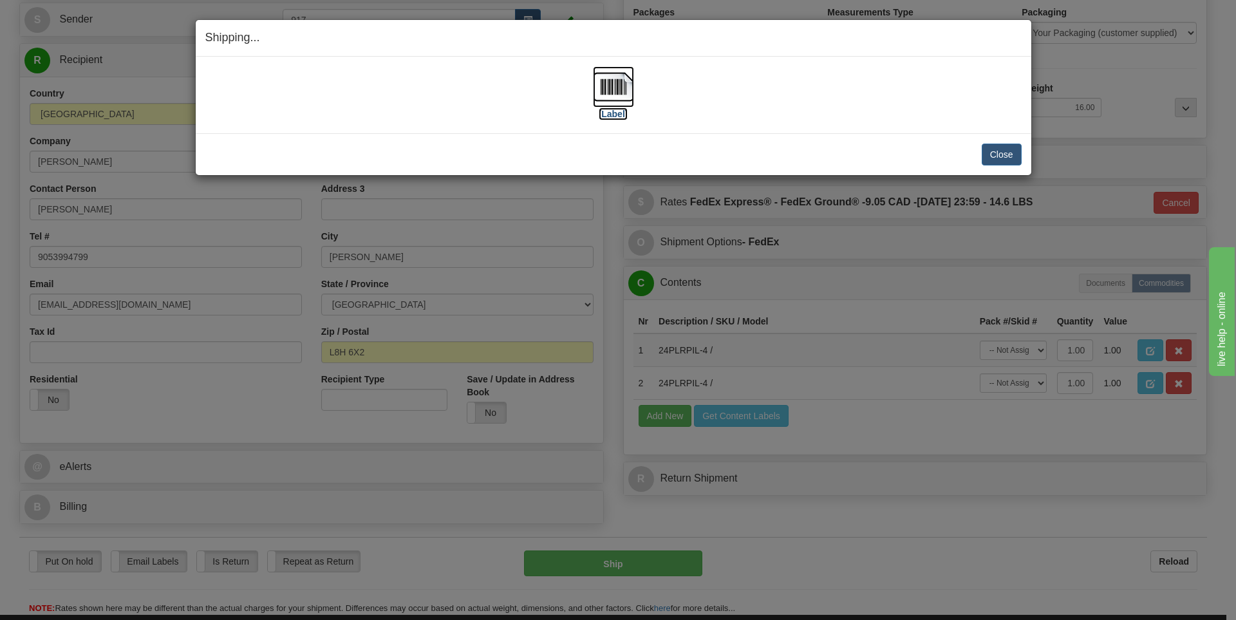
click at [619, 103] on img at bounding box center [613, 86] width 41 height 41
click at [614, 111] on label "[Label]" at bounding box center [614, 114] width 30 height 13
click at [1003, 153] on button "Close" at bounding box center [1002, 155] width 40 height 22
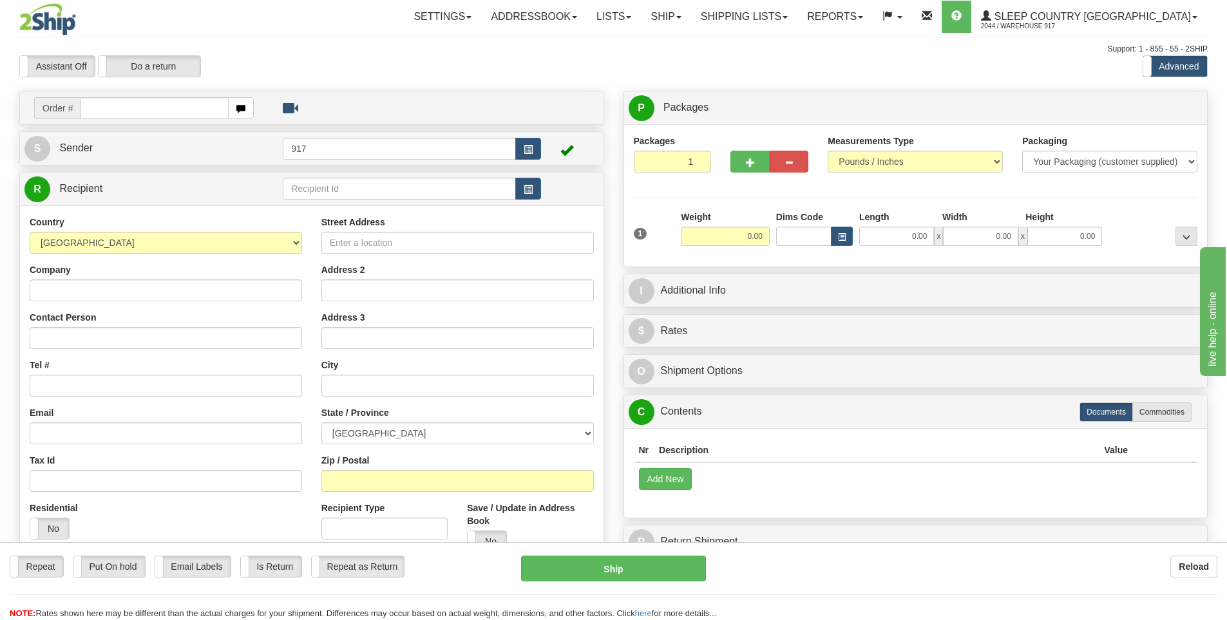
click at [130, 108] on input "text" at bounding box center [154, 108] width 148 height 22
type input "9000I102894"
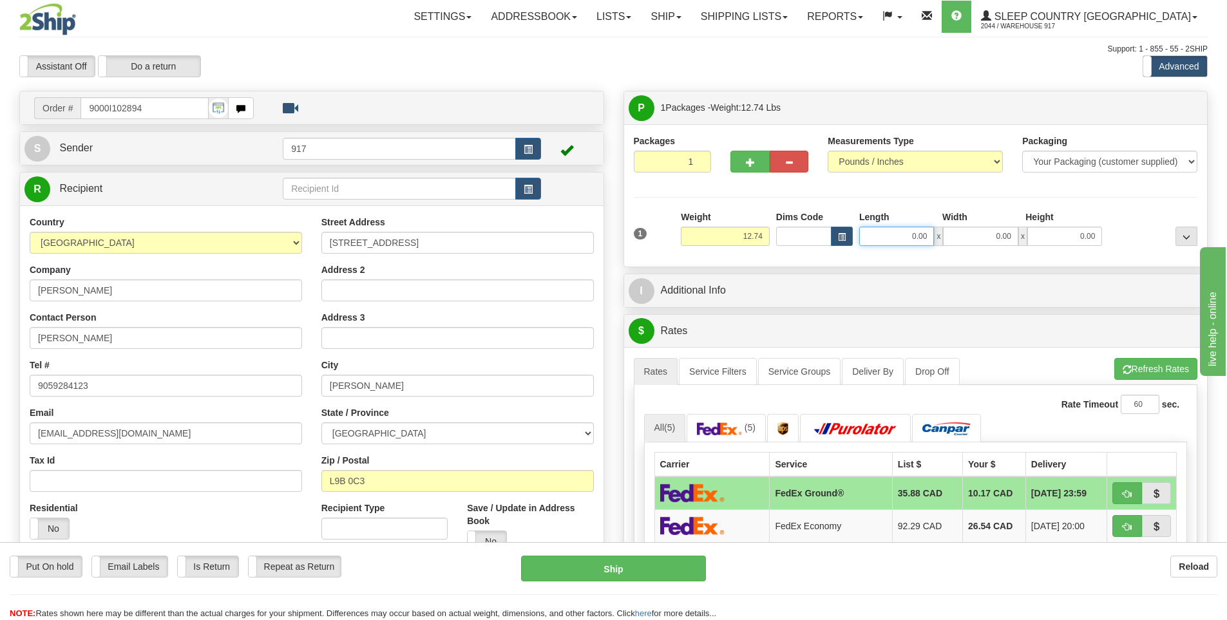
click at [894, 240] on input "0.00" at bounding box center [896, 236] width 75 height 19
type input "22.00"
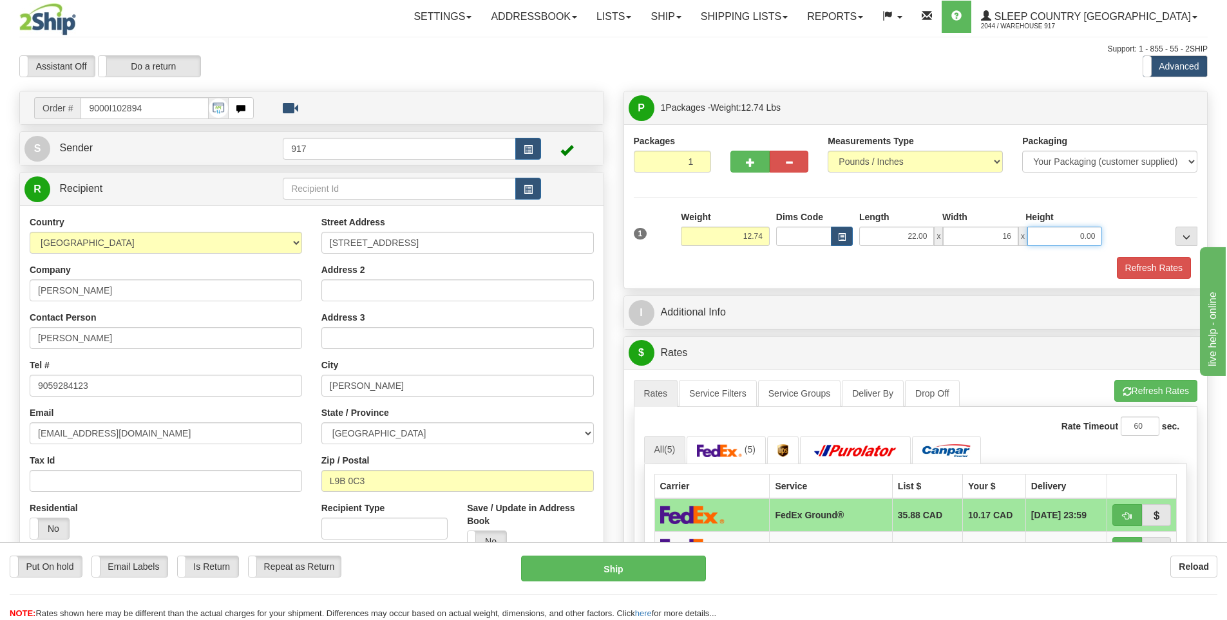
type input "16.00"
type input "9.00"
click at [1128, 268] on button "Refresh Rates" at bounding box center [1153, 268] width 74 height 22
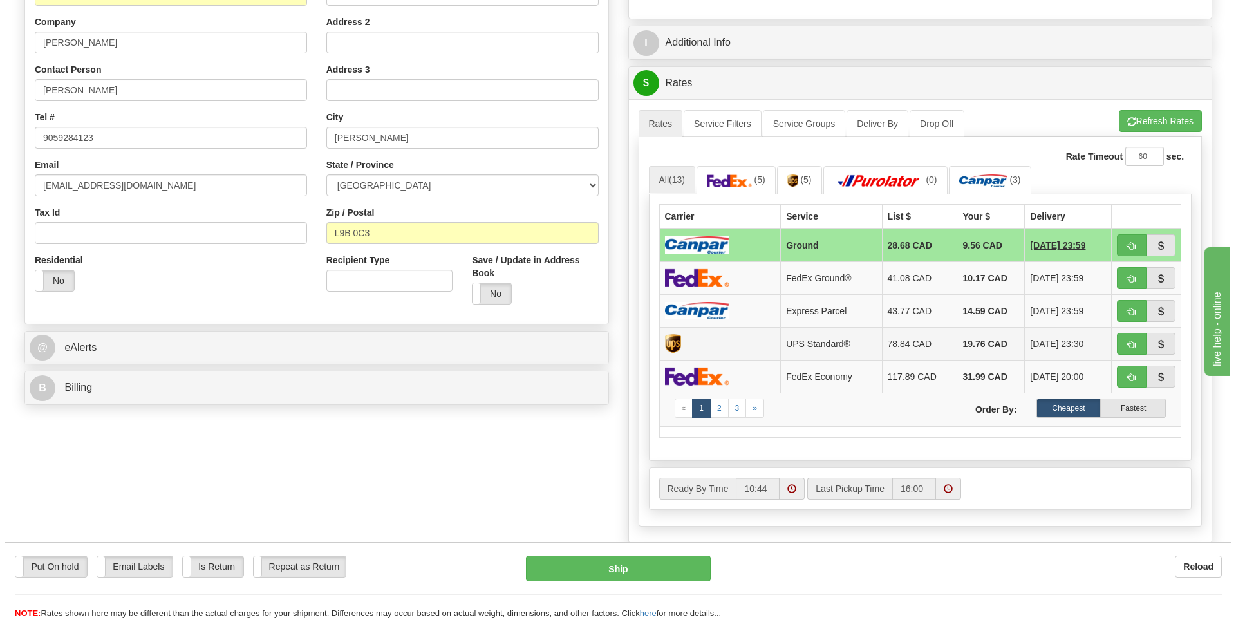
scroll to position [258, 0]
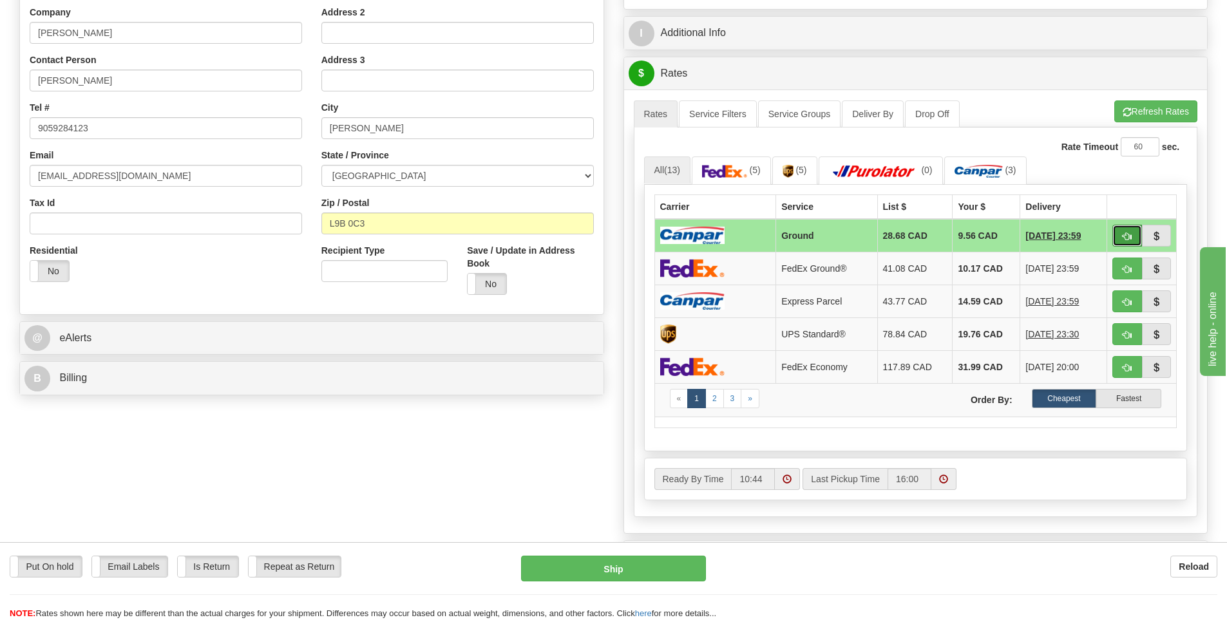
click at [1130, 238] on span "button" at bounding box center [1126, 236] width 9 height 8
type input "1"
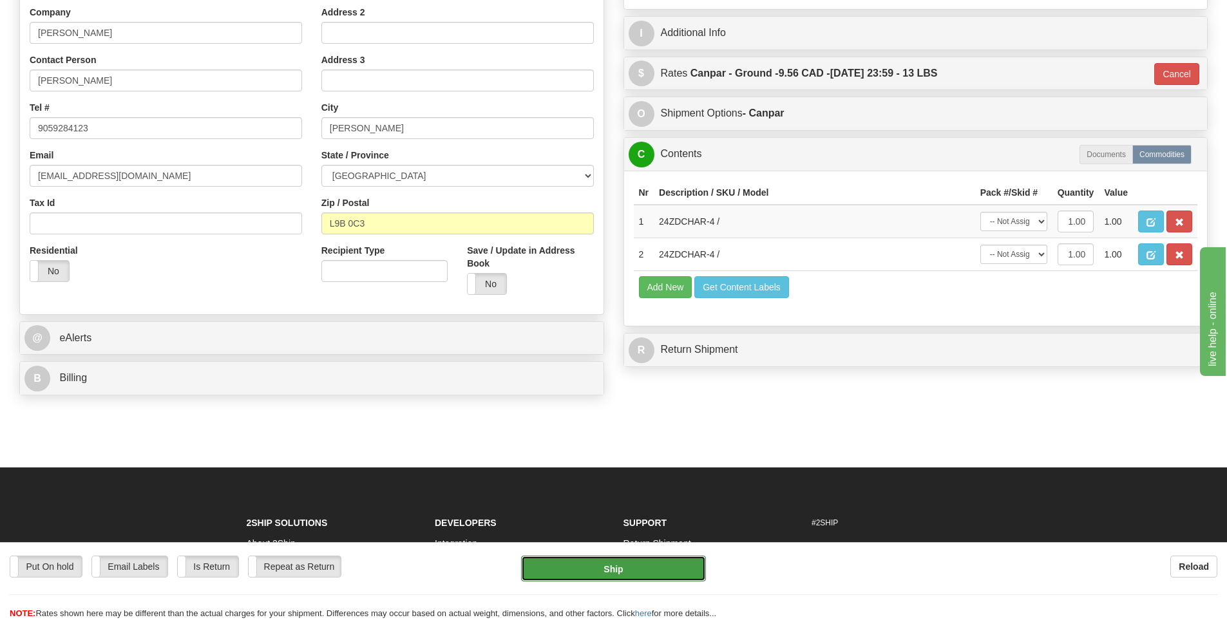
click at [675, 567] on button "Ship" at bounding box center [613, 569] width 185 height 26
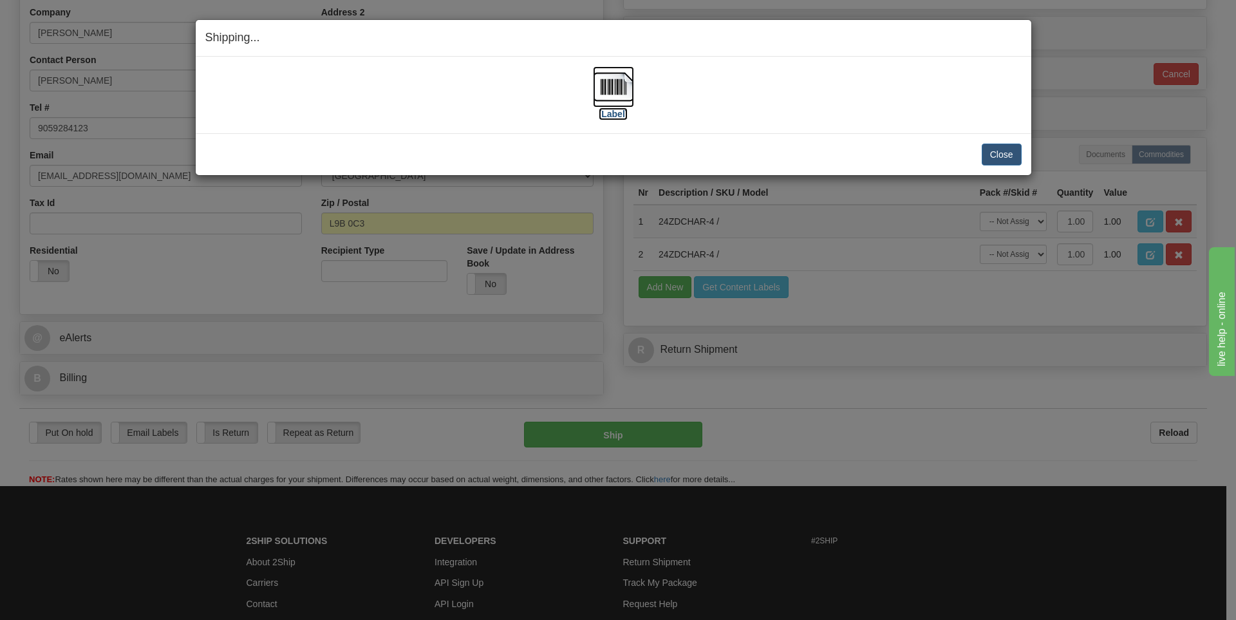
click at [618, 117] on label "[Label]" at bounding box center [614, 114] width 30 height 13
click at [1012, 160] on button "Close" at bounding box center [1002, 155] width 40 height 22
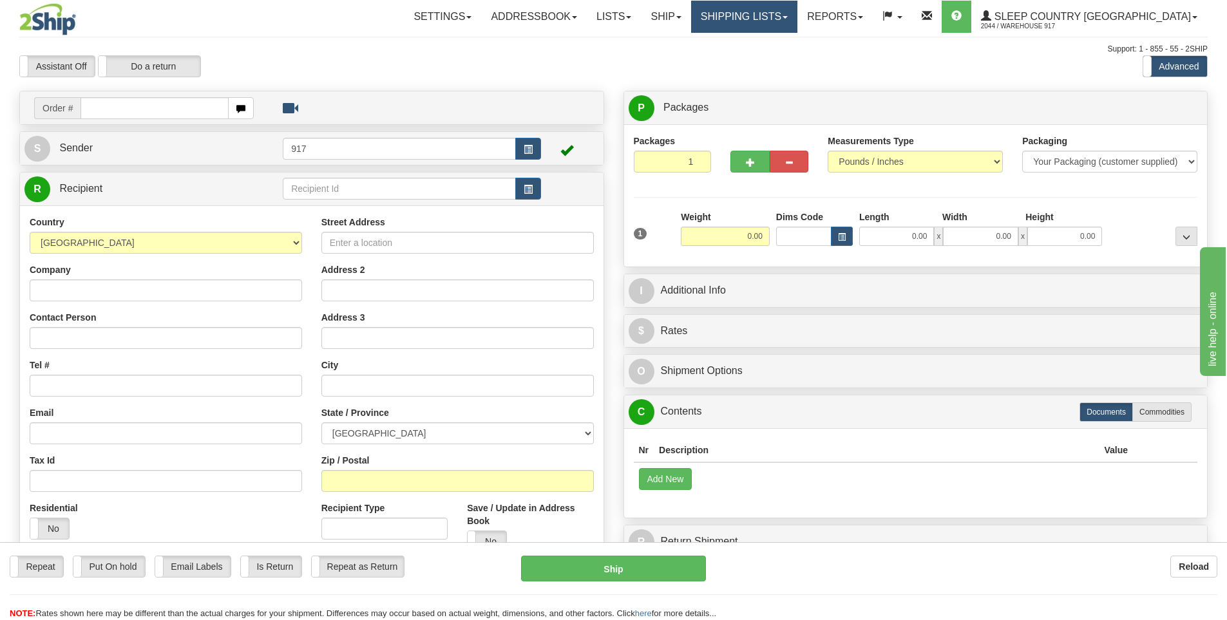
click at [797, 17] on link "Shipping lists" at bounding box center [744, 17] width 106 height 32
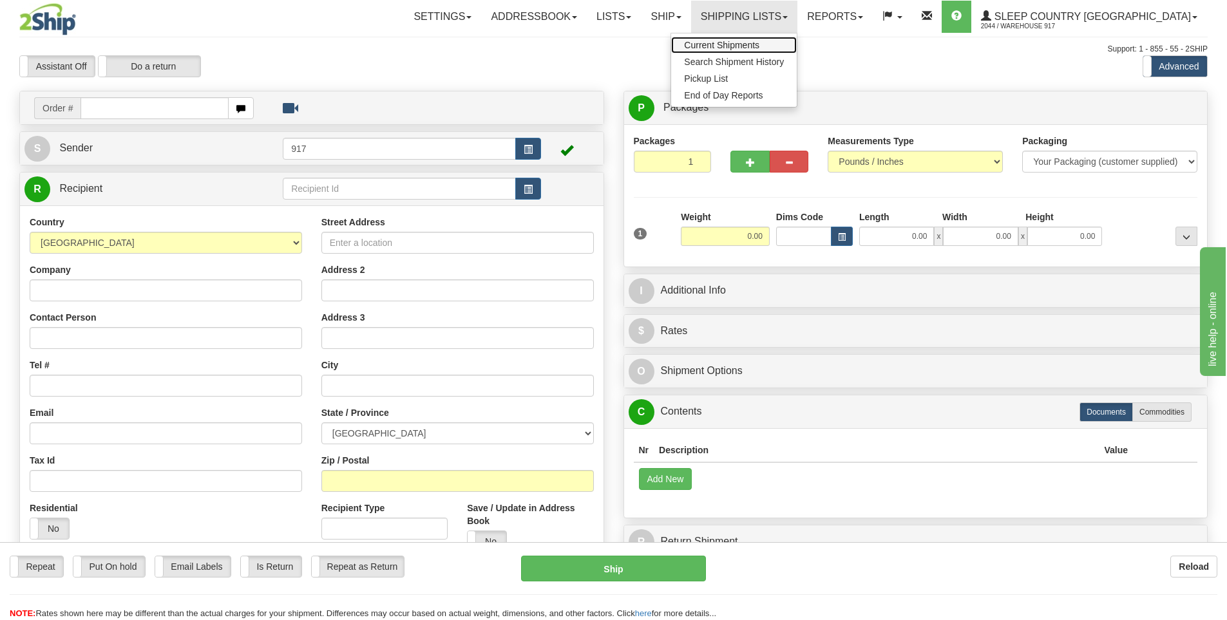
click at [759, 43] on span "Current Shipments" at bounding box center [721, 45] width 75 height 10
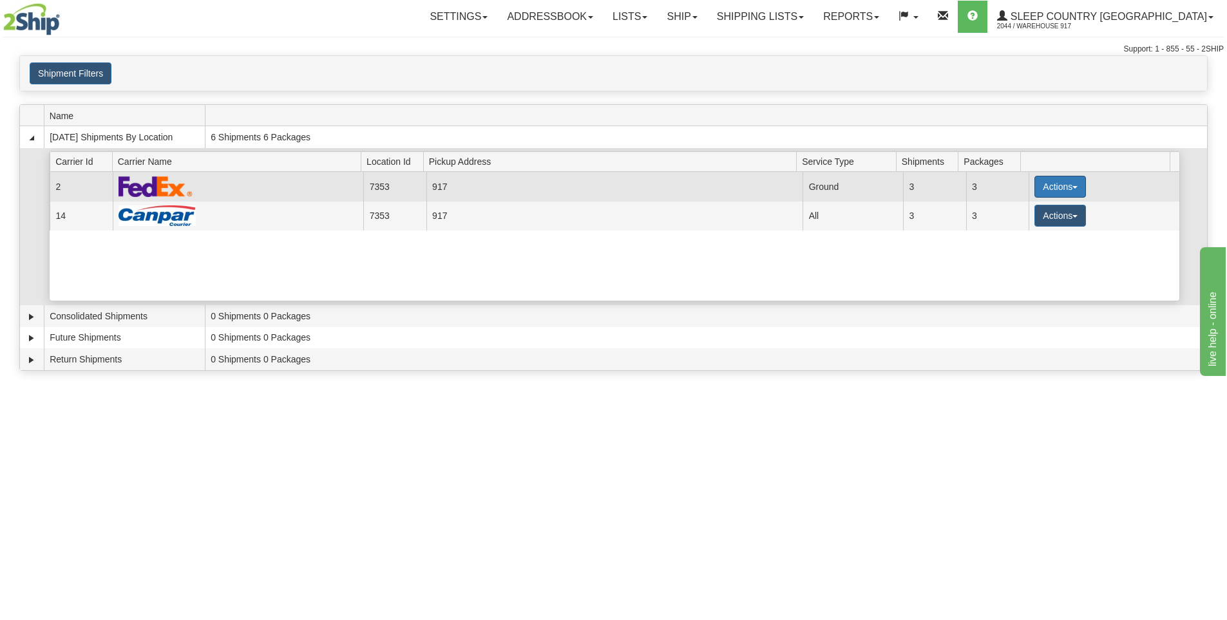
click at [1044, 184] on button "Actions" at bounding box center [1060, 187] width 52 height 22
click at [1040, 229] on link "Close" at bounding box center [1033, 228] width 103 height 17
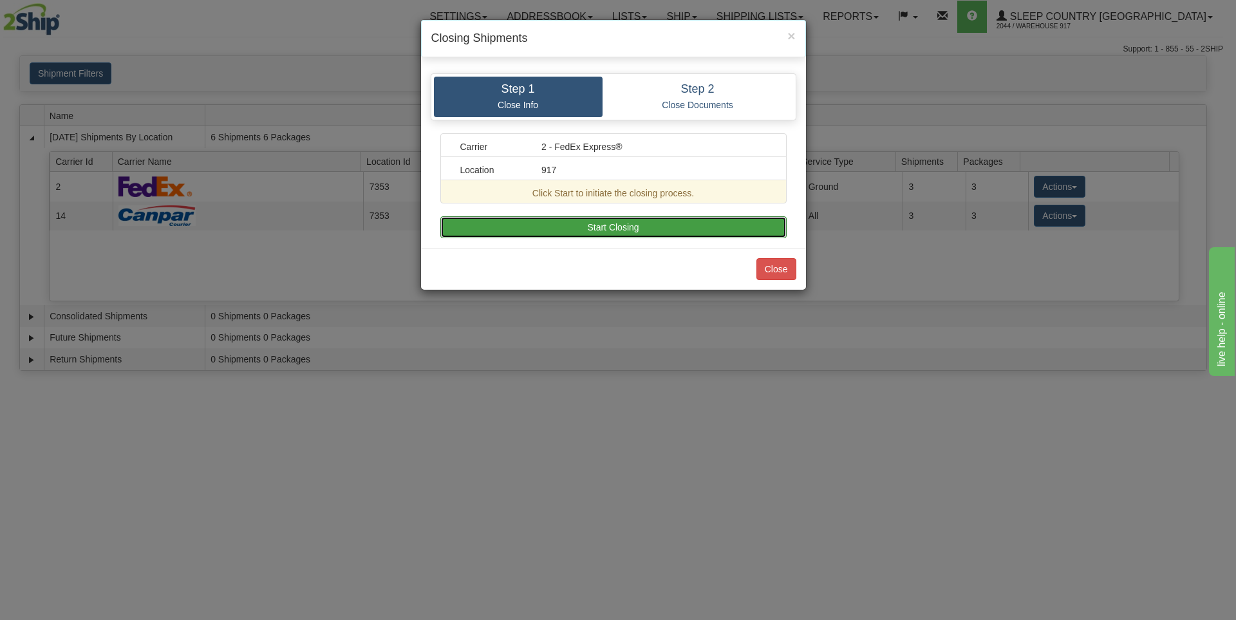
click at [604, 227] on button "Start Closing" at bounding box center [613, 227] width 346 height 22
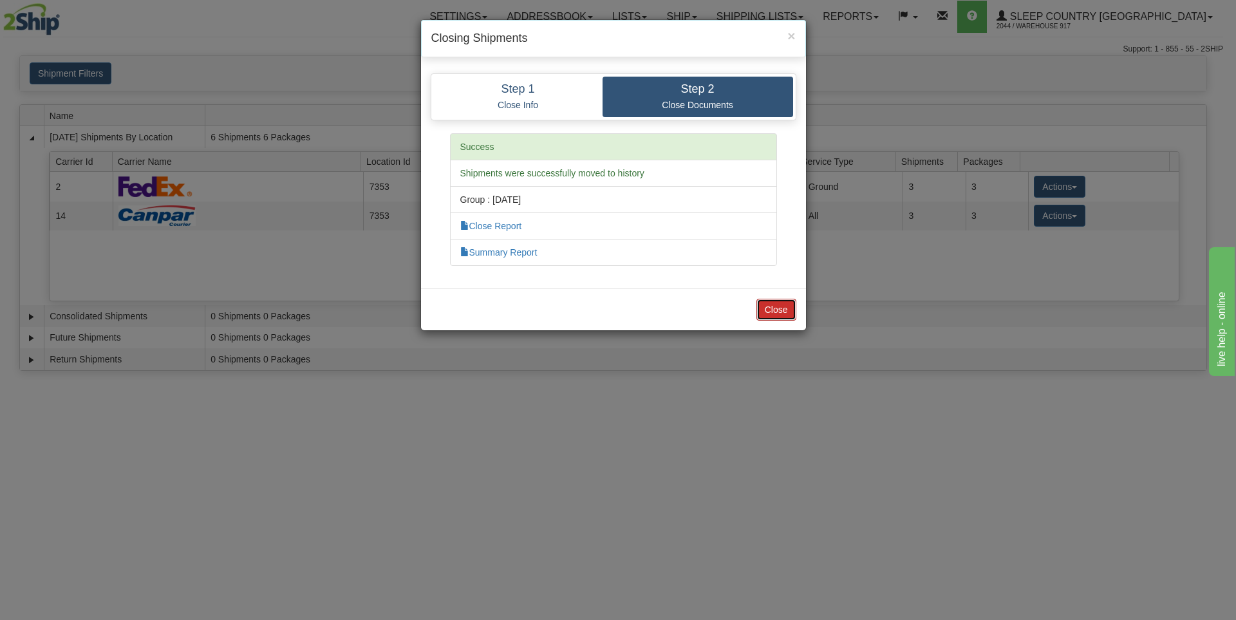
click at [783, 314] on button "Close" at bounding box center [777, 310] width 40 height 22
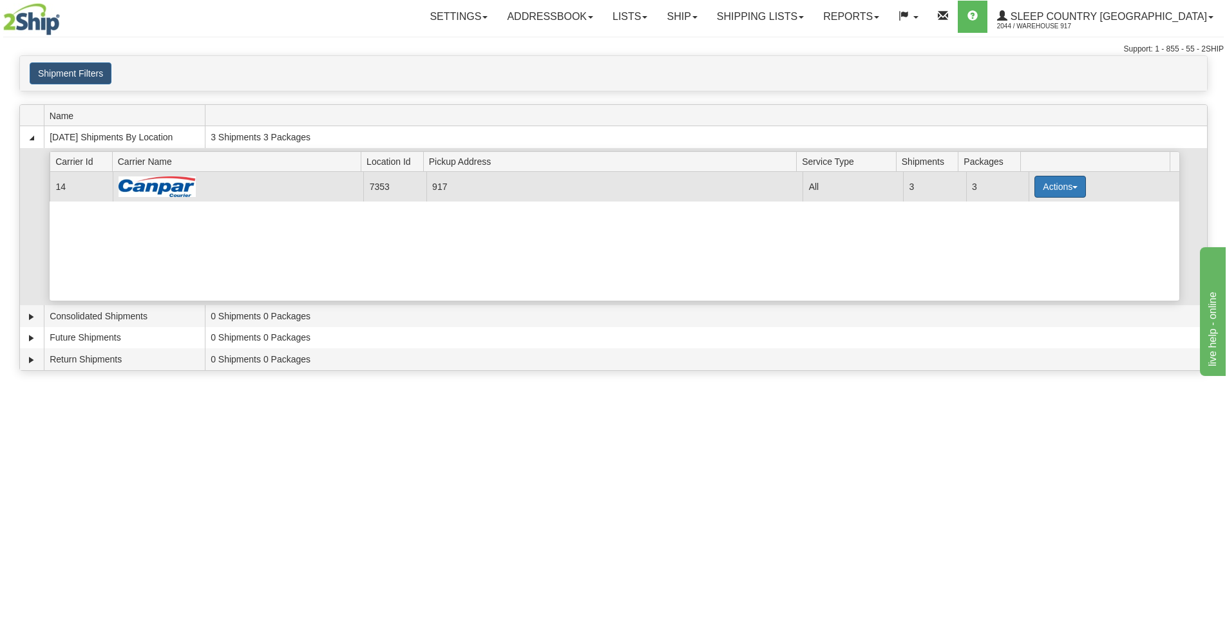
click at [1039, 193] on button "Actions" at bounding box center [1060, 187] width 52 height 22
click at [1024, 227] on span "Close" at bounding box center [1010, 227] width 30 height 9
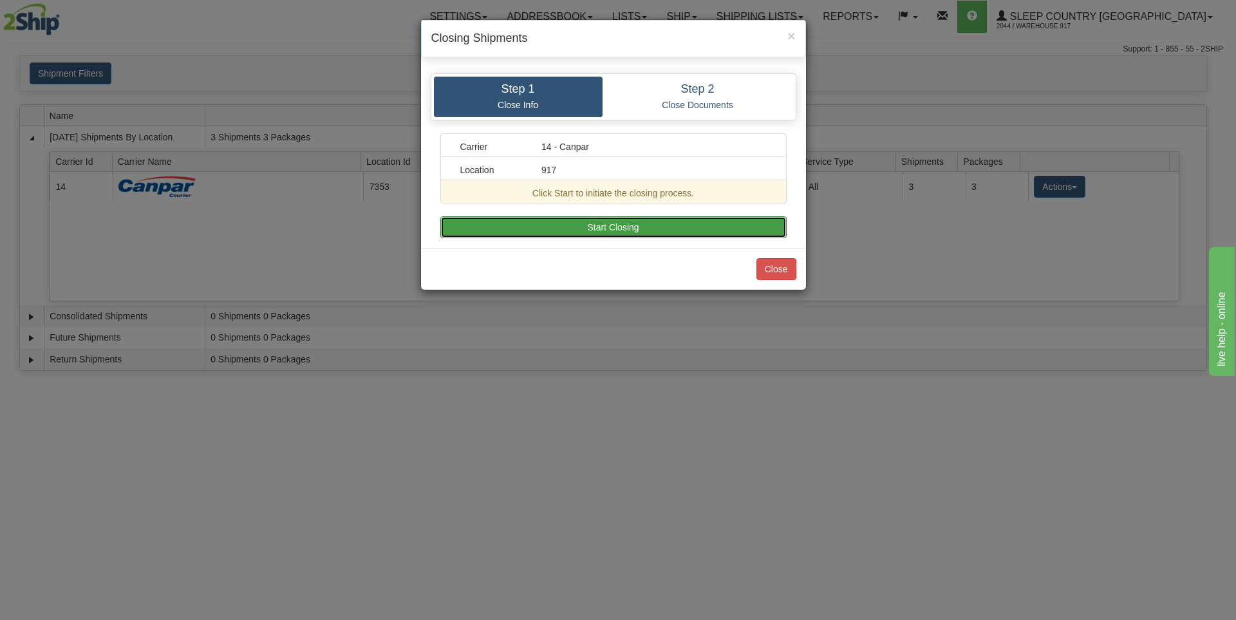
click at [663, 231] on button "Start Closing" at bounding box center [613, 227] width 346 height 22
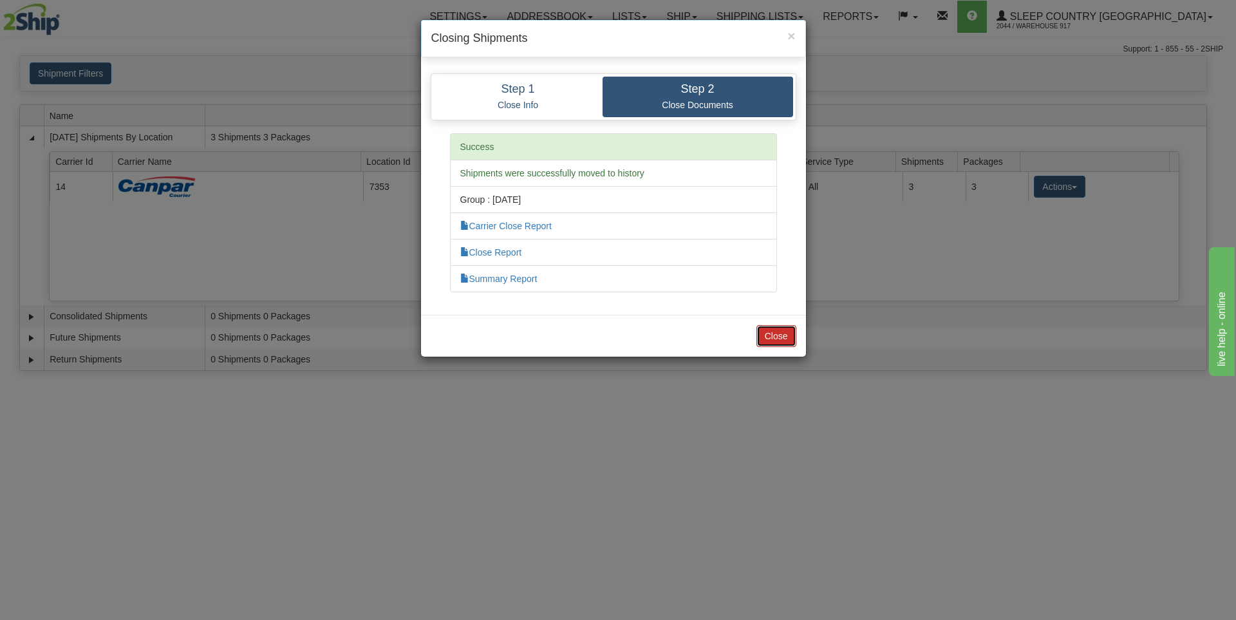
click at [779, 335] on button "Close" at bounding box center [777, 336] width 40 height 22
